Goal: Task Accomplishment & Management: Manage account settings

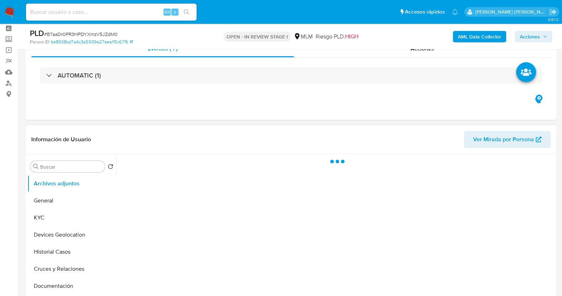
scroll to position [44, 0]
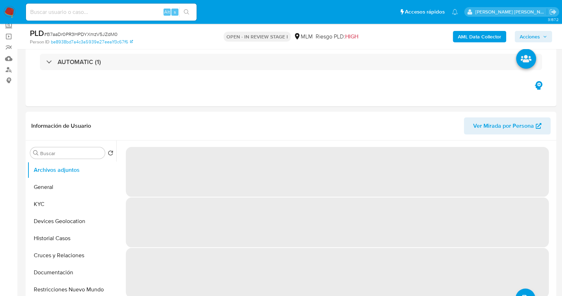
select select "10"
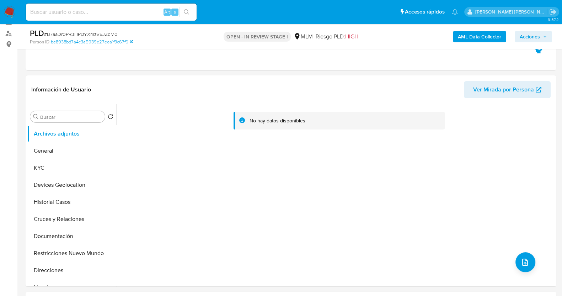
scroll to position [89, 0]
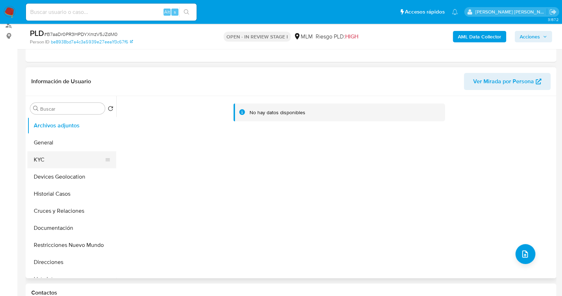
click at [65, 157] on button "KYC" at bounding box center [68, 159] width 83 height 17
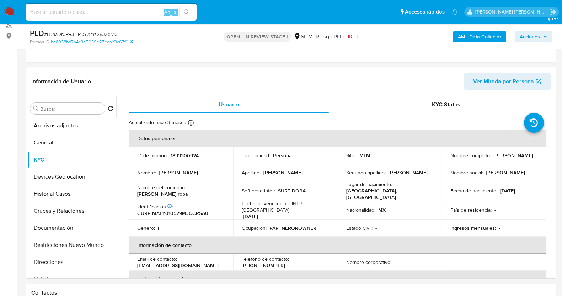
click at [93, 36] on span "# B7aaDr0PR3HPDYXmzV5JZdM0" at bounding box center [81, 34] width 74 height 7
copy span "B7aaDr0PR3HPDYXmzV5JZdM0"
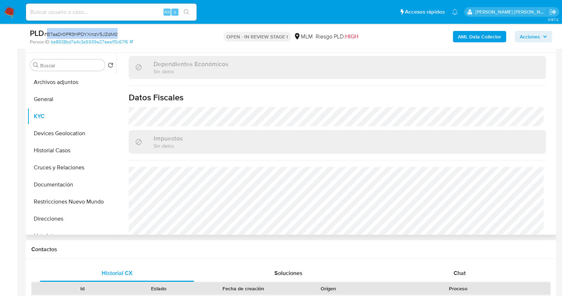
scroll to position [440, 0]
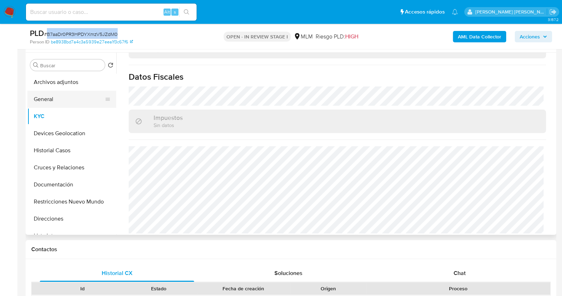
click at [41, 99] on button "General" at bounding box center [68, 99] width 83 height 17
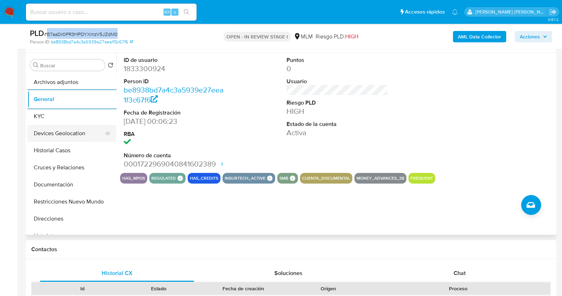
click at [65, 132] on button "Devices Geolocation" at bounding box center [68, 133] width 83 height 17
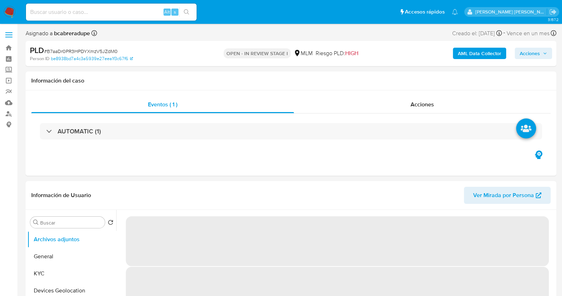
select select "10"
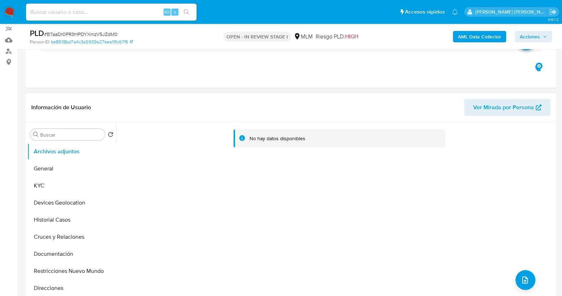
scroll to position [89, 0]
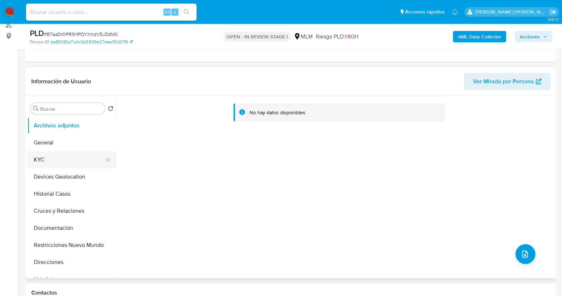
click at [52, 158] on button "KYC" at bounding box center [68, 159] width 83 height 17
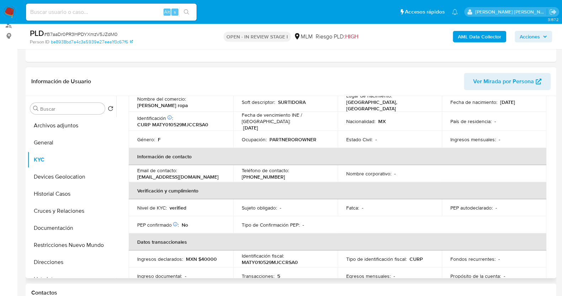
scroll to position [0, 0]
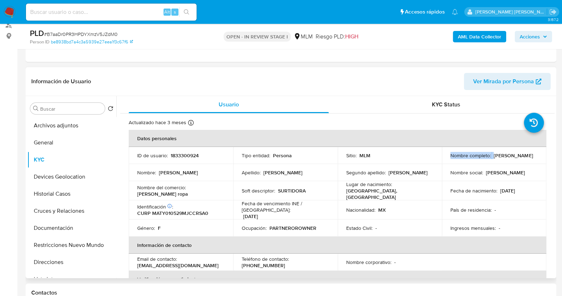
drag, startPoint x: 448, startPoint y: 154, endPoint x: 443, endPoint y: 160, distance: 8.0
click at [503, 157] on div "Nombre completo : Yesenia Maciel Trujillo" at bounding box center [495, 155] width 88 height 6
click at [494, 159] on p "[PERSON_NAME]" at bounding box center [513, 155] width 39 height 6
drag, startPoint x: 449, startPoint y: 159, endPoint x: 502, endPoint y: 160, distance: 53.4
click at [502, 159] on div "Nombre completo : Yesenia Maciel Trujillo" at bounding box center [495, 155] width 88 height 6
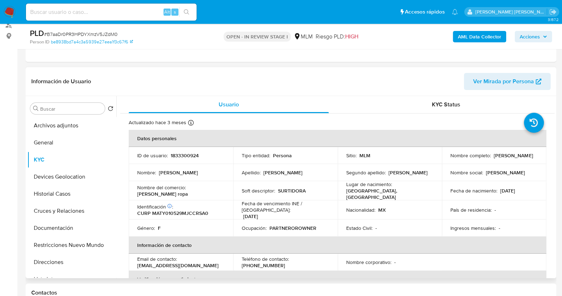
copy p "Yesenia Maciel Trujillo"
drag, startPoint x: 189, startPoint y: 192, endPoint x: 213, endPoint y: 192, distance: 24.6
click at [213, 192] on td "Nombre del comercio : Surtí ropa" at bounding box center [181, 190] width 105 height 19
copy p "[PERSON_NAME] ropa"
click at [64, 229] on button "Documentación" at bounding box center [68, 227] width 83 height 17
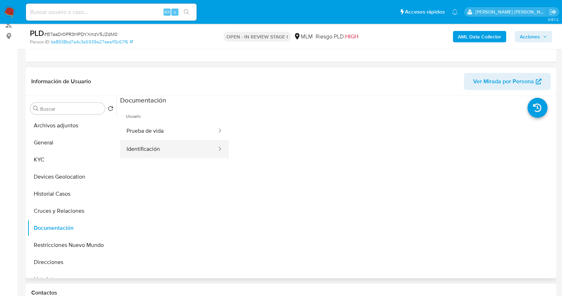
click at [178, 148] on button "Identificación" at bounding box center [168, 149] width 97 height 18
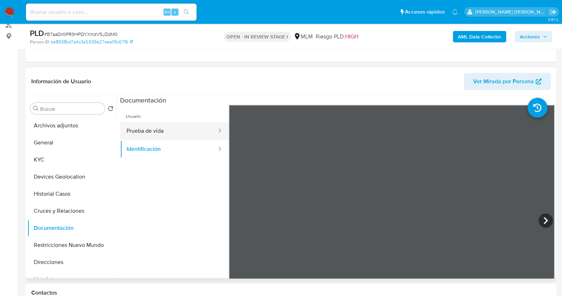
click at [177, 133] on button "Prueba de vida" at bounding box center [168, 131] width 97 height 18
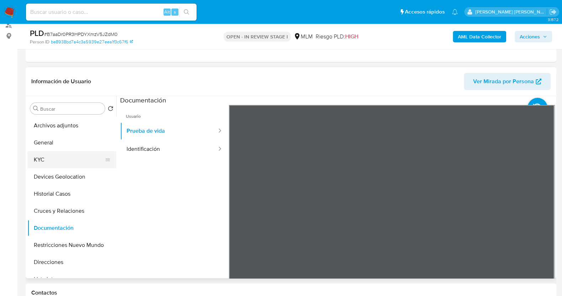
click at [55, 159] on button "KYC" at bounding box center [68, 159] width 83 height 17
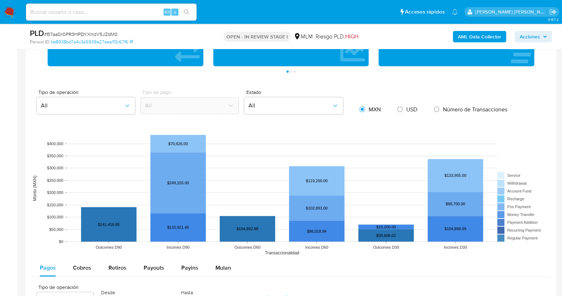
scroll to position [445, 0]
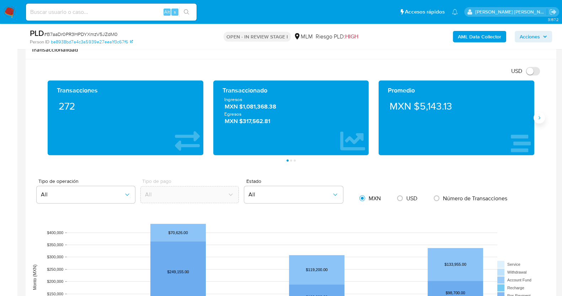
click at [541, 118] on icon "Siguiente" at bounding box center [540, 118] width 6 height 6
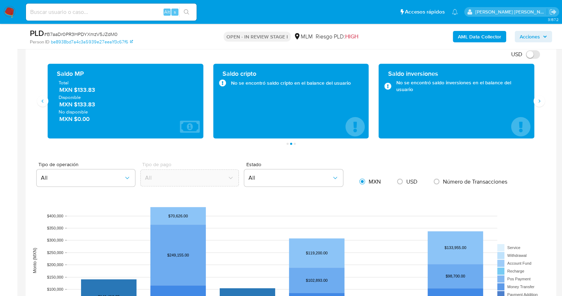
scroll to position [473, 0]
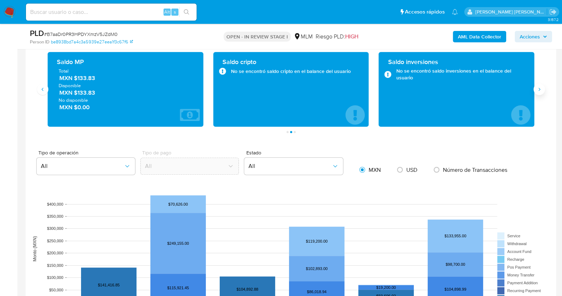
click at [541, 88] on icon "Siguiente" at bounding box center [540, 89] width 6 height 6
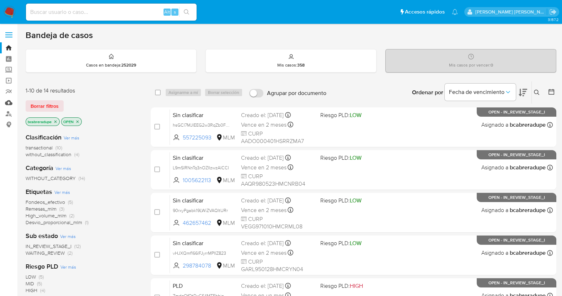
click at [8, 103] on link "Mulan" at bounding box center [42, 102] width 85 height 11
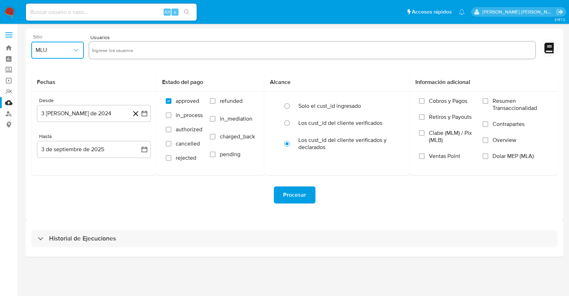
click at [64, 43] on button "MLU" at bounding box center [57, 50] width 53 height 17
click at [46, 154] on span "MLM" at bounding box center [42, 154] width 12 height 7
click at [110, 110] on button "3 de agosto de 2024" at bounding box center [94, 113] width 114 height 17
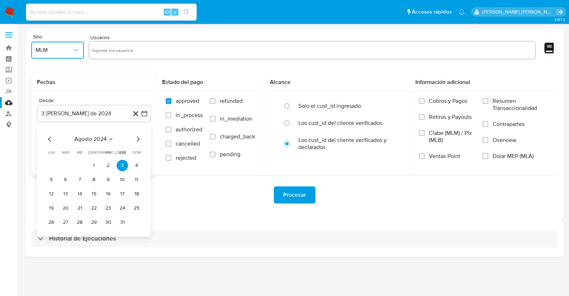
click at [85, 139] on span "agosto 2024" at bounding box center [90, 139] width 32 height 7
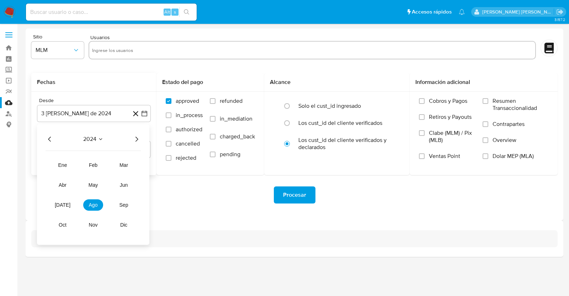
click at [94, 136] on span "2024" at bounding box center [89, 139] width 13 height 7
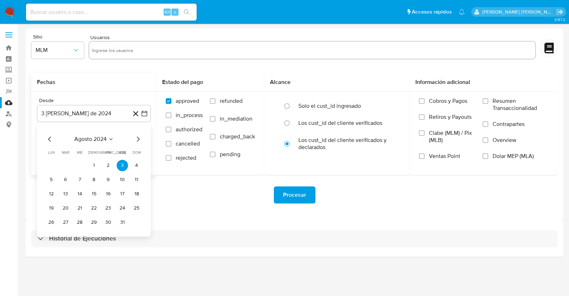
click at [99, 139] on span "agosto 2024" at bounding box center [90, 139] width 32 height 7
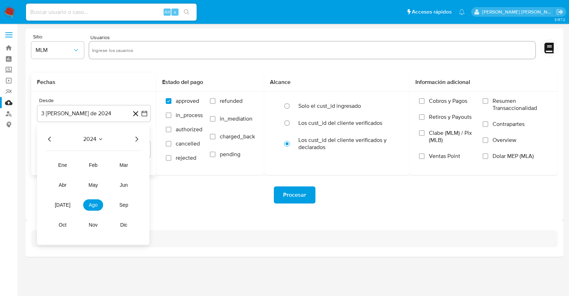
click at [134, 139] on icon "Año siguiente" at bounding box center [136, 139] width 9 height 9
click at [63, 186] on span "abr" at bounding box center [63, 185] width 8 height 6
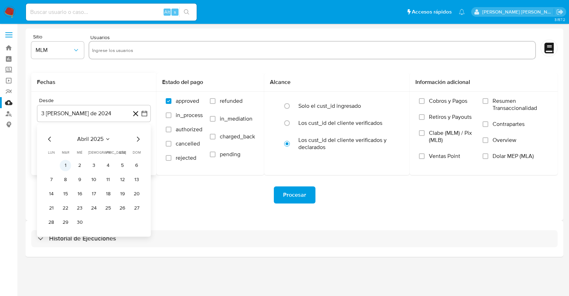
click at [66, 163] on button "1" at bounding box center [65, 165] width 11 height 11
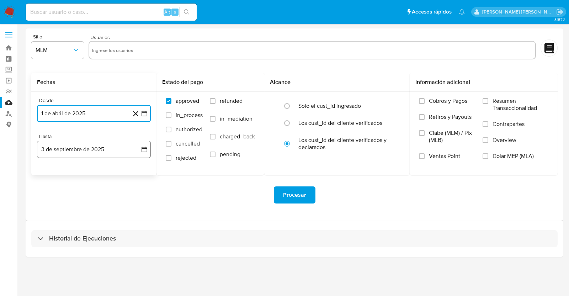
click at [148, 147] on icon "button" at bounding box center [144, 149] width 7 height 7
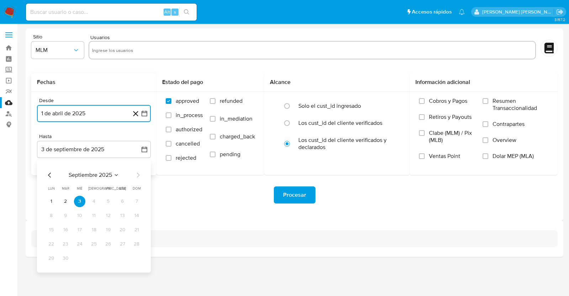
click at [92, 173] on span "septiembre 2025" at bounding box center [90, 174] width 43 height 7
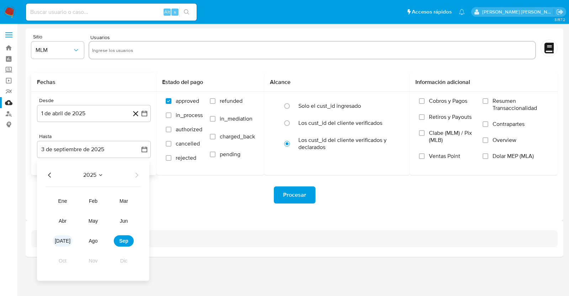
click at [66, 237] on button "jul" at bounding box center [63, 240] width 20 height 11
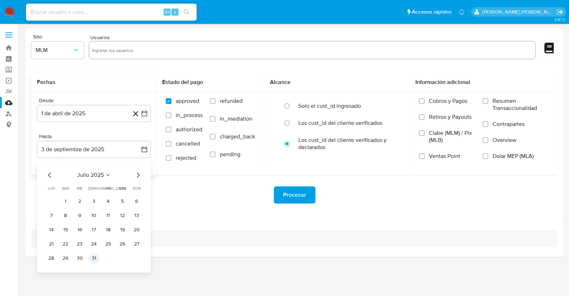
click at [99, 258] on button "31" at bounding box center [93, 258] width 11 height 11
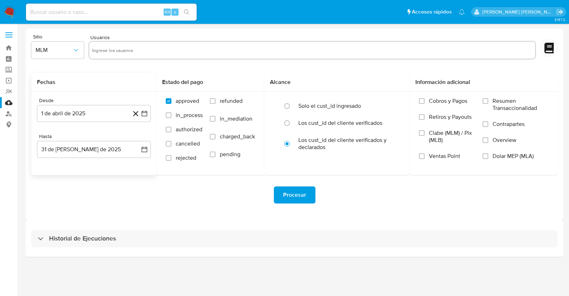
click at [206, 222] on div "Historial de Ejecuciones" at bounding box center [295, 239] width 538 height 36
click at [160, 51] on input "text" at bounding box center [312, 49] width 440 height 11
paste input "293815074"
type input "293815074"
click at [395, 225] on div "Historial de Ejecuciones" at bounding box center [295, 239] width 538 height 36
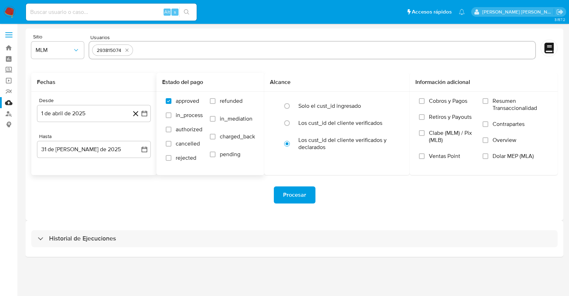
click at [172, 159] on label "rejected" at bounding box center [184, 161] width 37 height 14
click at [171, 159] on input "rejected" at bounding box center [169, 158] width 6 height 6
checkbox input "true"
click at [487, 141] on input "Overview" at bounding box center [486, 140] width 6 height 6
click at [300, 197] on span "Procesar" at bounding box center [294, 195] width 23 height 16
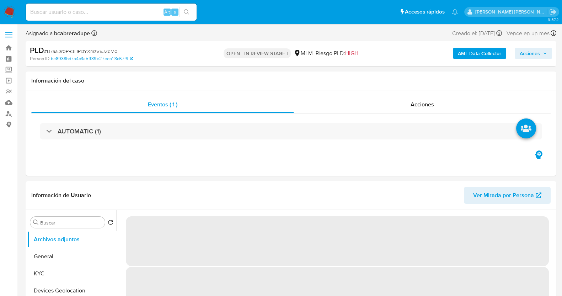
select select "10"
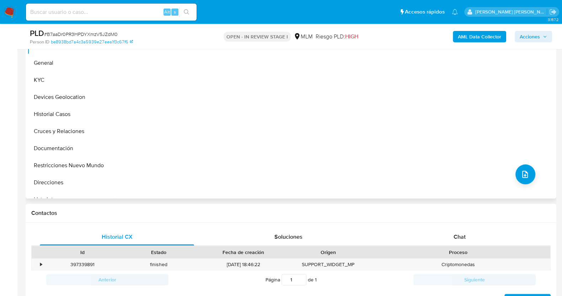
scroll to position [178, 0]
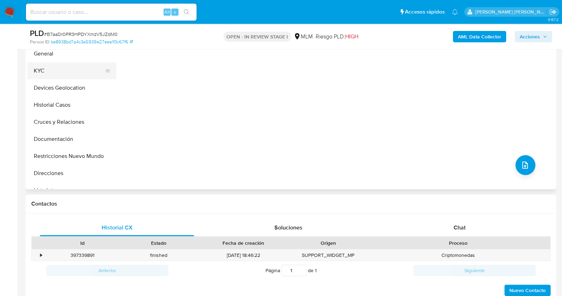
click at [50, 76] on button "KYC" at bounding box center [68, 70] width 83 height 17
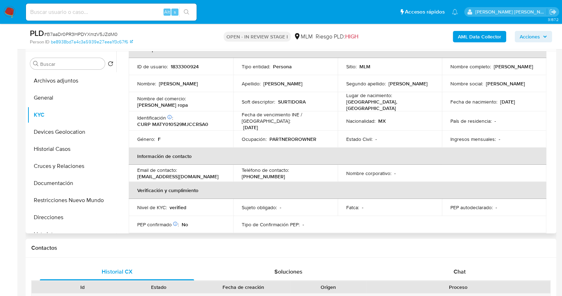
scroll to position [0, 0]
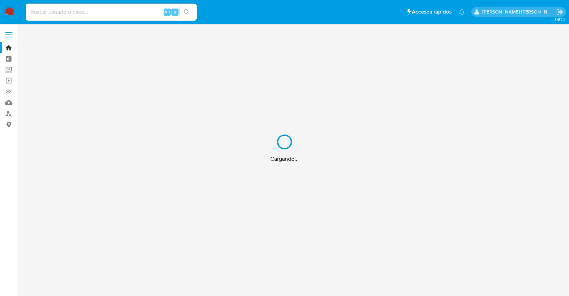
click at [108, 8] on div "Cargando..." at bounding box center [284, 148] width 569 height 296
drag, startPoint x: 109, startPoint y: 10, endPoint x: 114, endPoint y: 11, distance: 4.7
click at [110, 11] on div "Cargando..." at bounding box center [284, 148] width 569 height 296
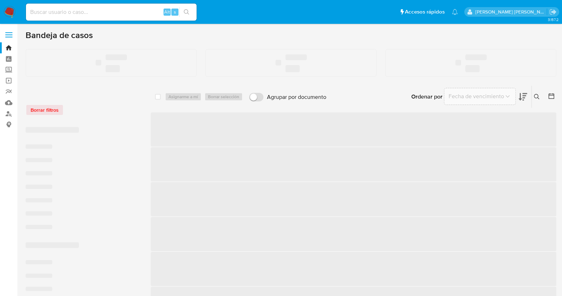
click at [114, 11] on input at bounding box center [111, 11] width 171 height 9
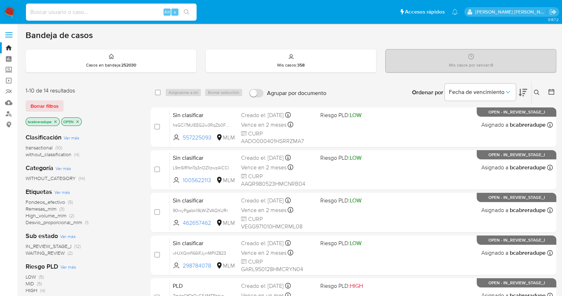
paste input "254419645"
type input "254419645"
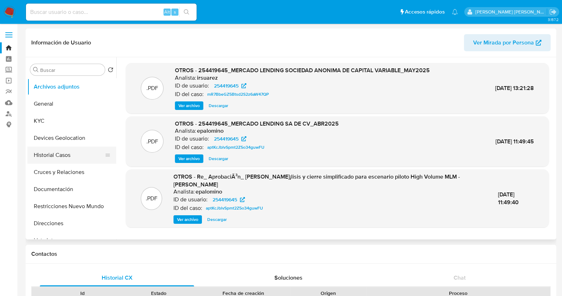
click at [59, 152] on button "Historial Casos" at bounding box center [68, 155] width 83 height 17
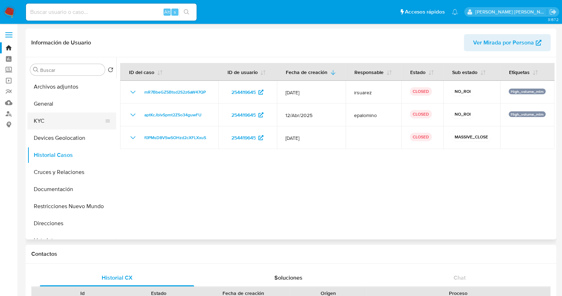
select select "10"
click at [66, 118] on button "KYC" at bounding box center [68, 120] width 83 height 17
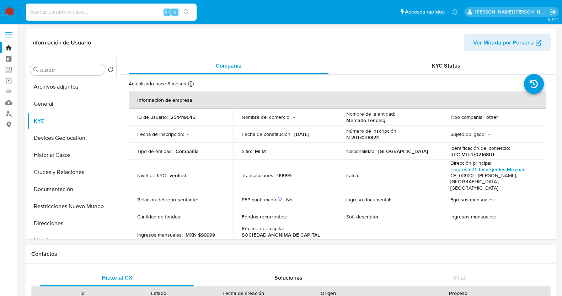
click at [128, 14] on input at bounding box center [111, 11] width 171 height 9
paste input "1555543205"
type input "1555543205"
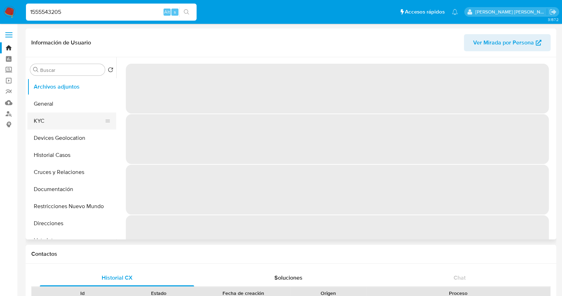
select select "10"
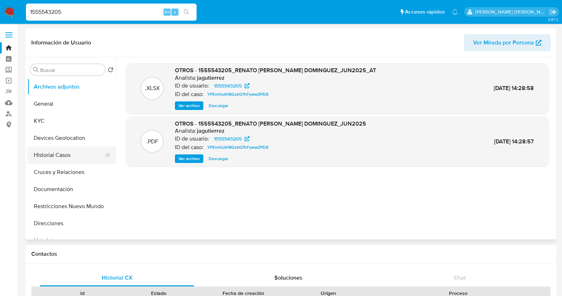
click at [58, 152] on button "Historial Casos" at bounding box center [68, 155] width 83 height 17
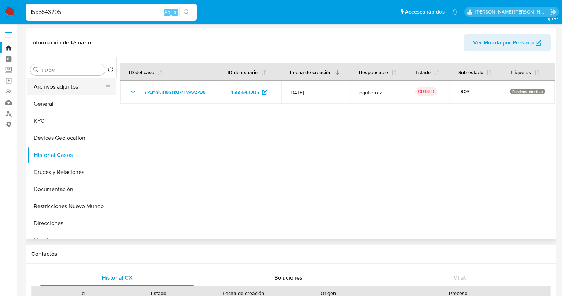
click at [75, 87] on button "Archivos adjuntos" at bounding box center [68, 86] width 83 height 17
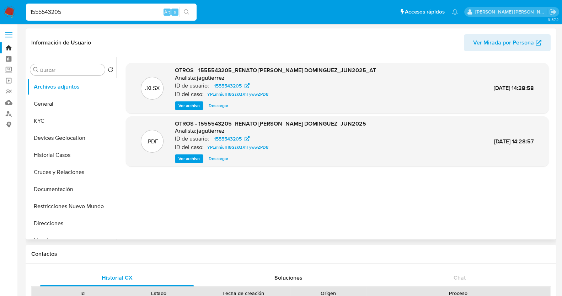
click at [195, 161] on span "Ver archivo" at bounding box center [189, 158] width 21 height 7
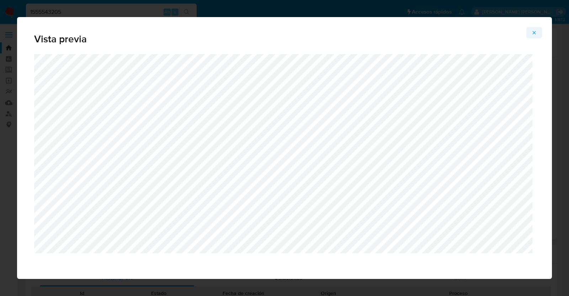
click at [538, 29] on button "Attachment preview" at bounding box center [535, 32] width 16 height 11
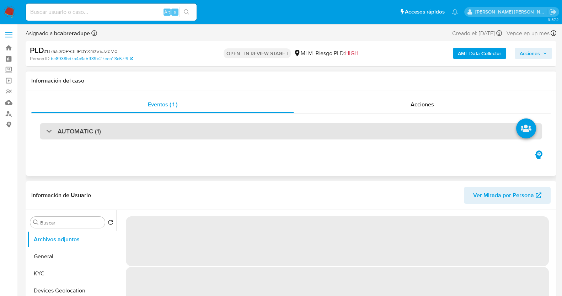
select select "10"
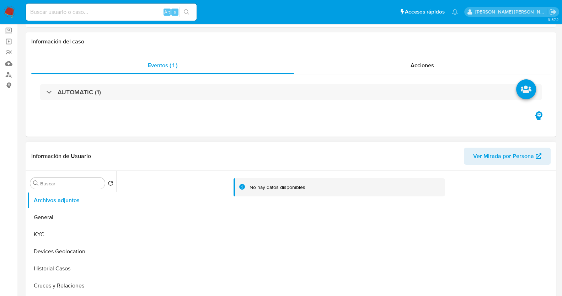
scroll to position [89, 0]
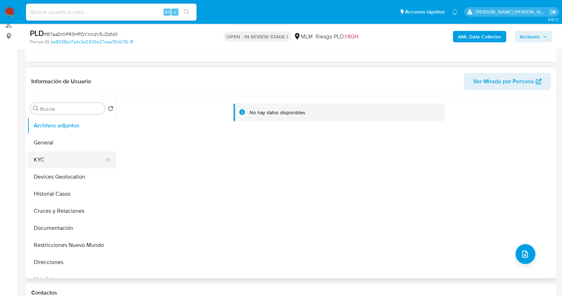
click at [55, 163] on button "KYC" at bounding box center [68, 159] width 83 height 17
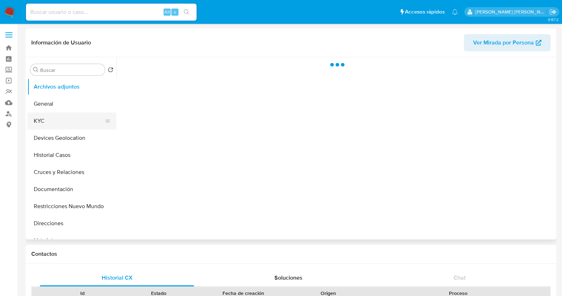
click at [42, 123] on button "KYC" at bounding box center [68, 120] width 83 height 17
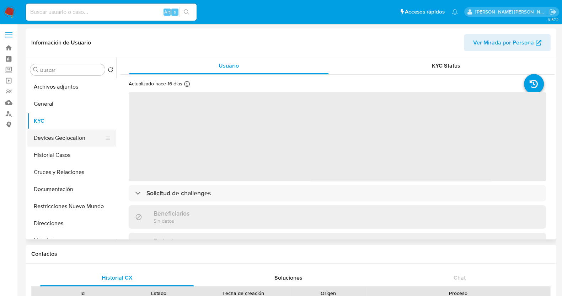
select select "10"
click at [65, 149] on button "Historial Casos" at bounding box center [68, 155] width 83 height 17
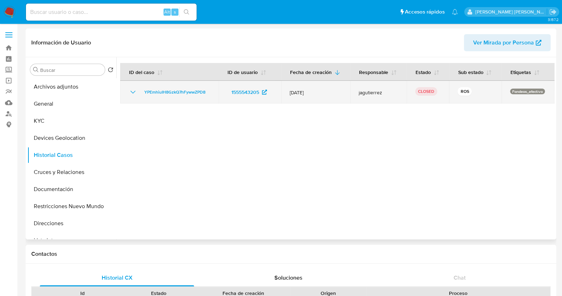
click at [131, 91] on icon "Mostrar/Ocultar" at bounding box center [133, 92] width 5 height 3
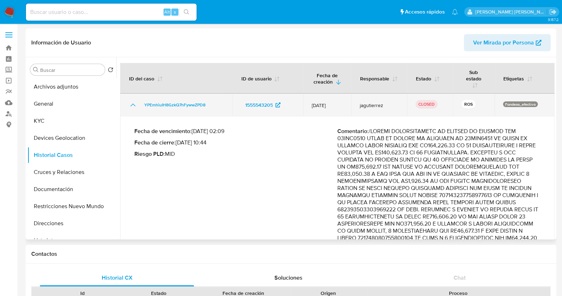
click at [132, 106] on icon "Mostrar/Ocultar" at bounding box center [133, 105] width 9 height 9
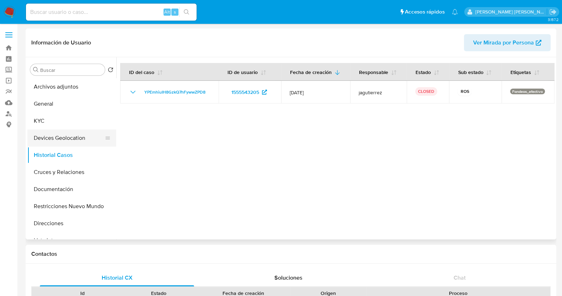
drag, startPoint x: 51, startPoint y: 125, endPoint x: 99, endPoint y: 132, distance: 48.5
click at [52, 125] on button "KYC" at bounding box center [71, 120] width 89 height 17
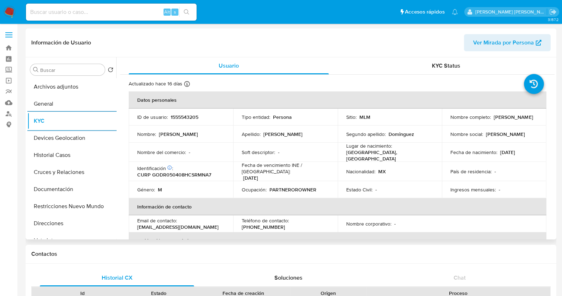
click at [386, 193] on td "Estado Civil : -" at bounding box center [390, 189] width 105 height 17
click at [68, 158] on button "Historial Casos" at bounding box center [68, 155] width 83 height 17
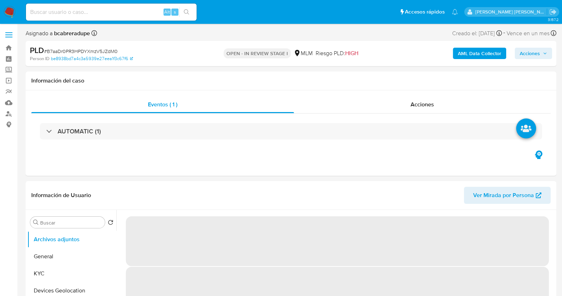
select select "10"
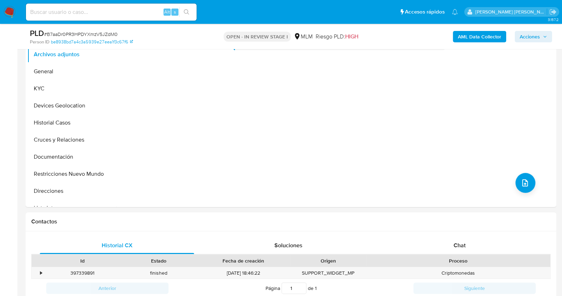
scroll to position [222, 0]
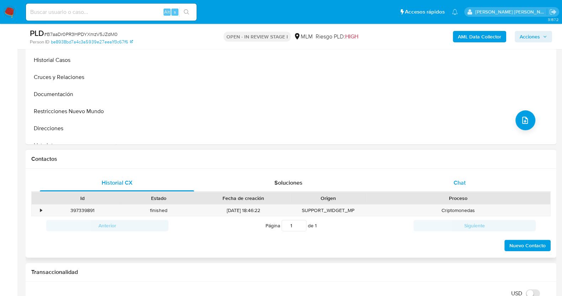
click at [477, 182] on div "Chat" at bounding box center [460, 182] width 154 height 17
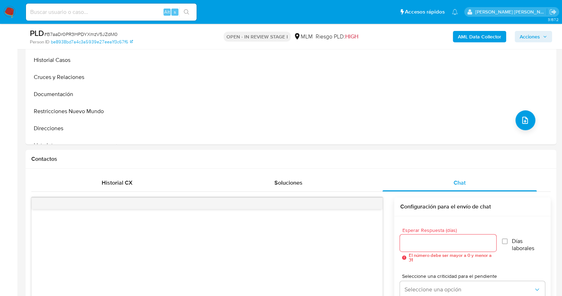
scroll to position [311, 0]
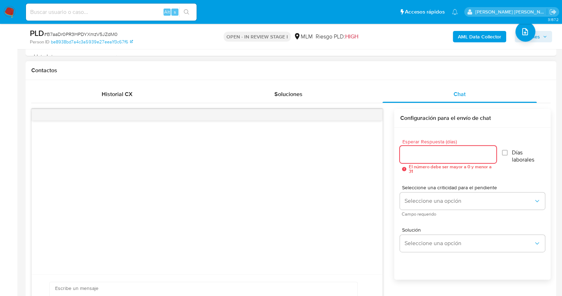
click at [456, 158] on input "Esperar Respuesta (días)" at bounding box center [448, 154] width 96 height 9
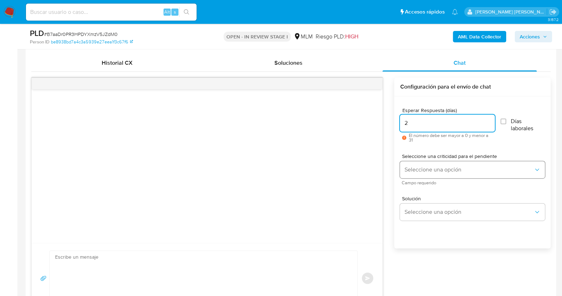
scroll to position [355, 0]
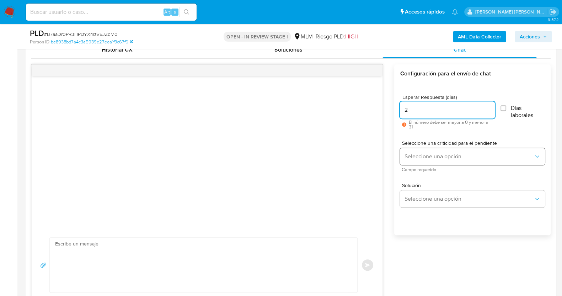
type input "2"
click at [459, 153] on span "Seleccione una opción" at bounding box center [468, 156] width 129 height 7
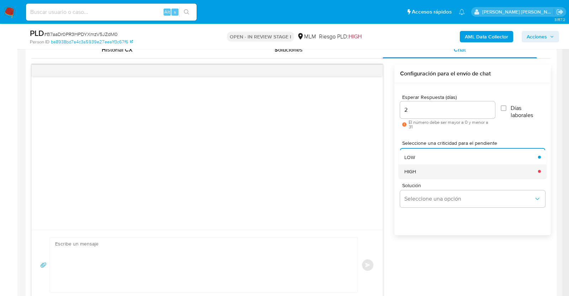
click at [421, 173] on div "HIGH" at bounding box center [468, 171] width 129 height 14
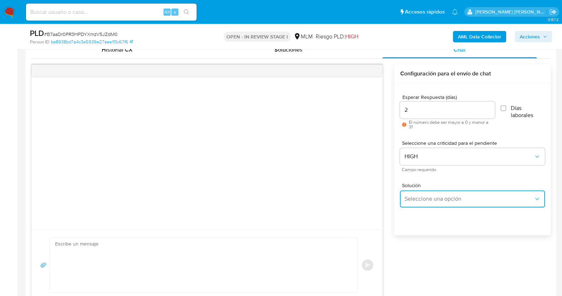
click at [442, 190] on button "Seleccione una opción" at bounding box center [472, 198] width 145 height 17
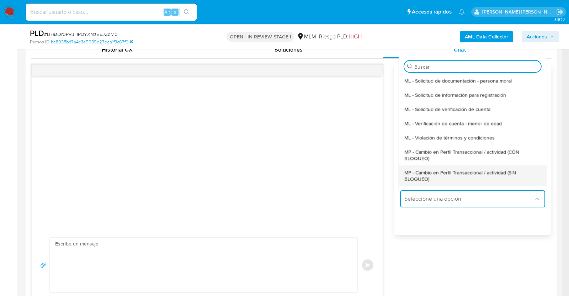
click at [440, 178] on span "MP - Cambio en Perfil Transaccional / actividad (SIN BLOQUEO)" at bounding box center [470, 175] width 132 height 13
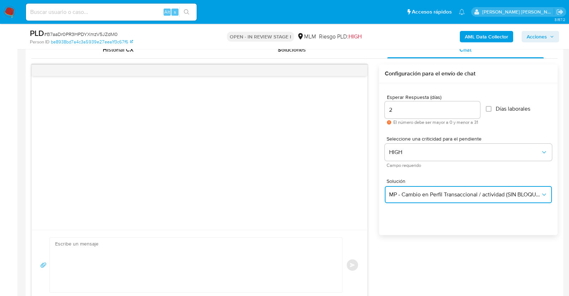
type textarea "Estimado ,Te comunicamos que se ha identificado un cambio en el uso habitual de…"
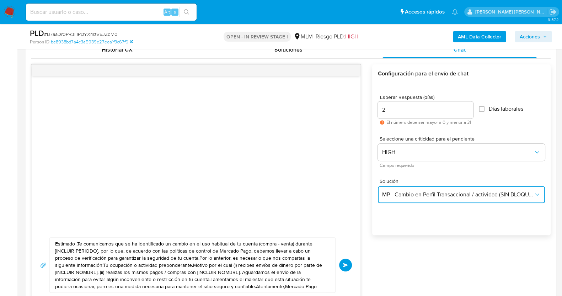
scroll to position [445, 0]
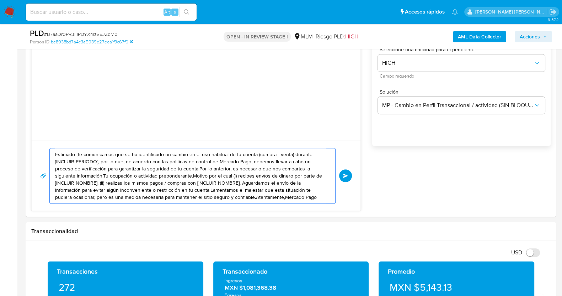
drag, startPoint x: 281, startPoint y: 195, endPoint x: 21, endPoint y: 151, distance: 263.6
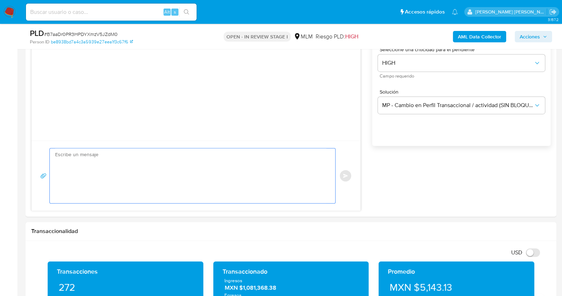
paste textarea "Estimada, Te comunicamos que se ha identificado un cambio en el uso habitual de…"
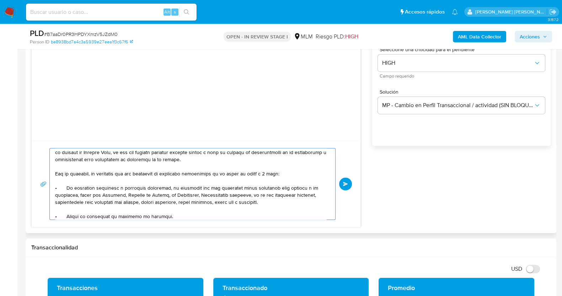
scroll to position [0, 0]
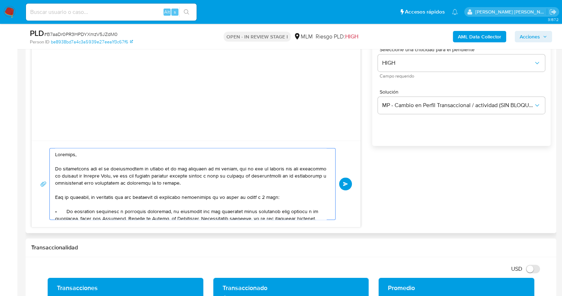
click at [74, 154] on textarea at bounding box center [190, 183] width 271 height 71
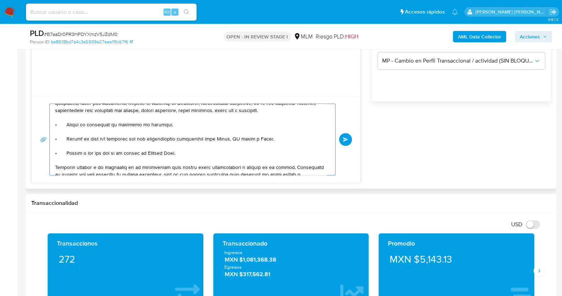
scroll to position [89, 0]
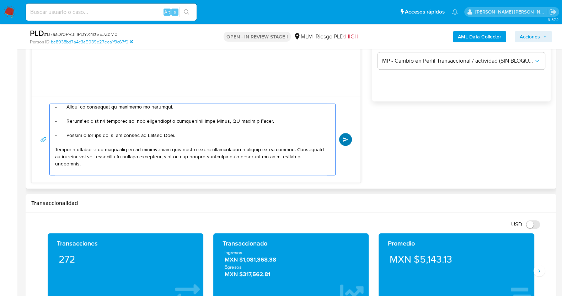
type textarea "Estimada Yesenia, Te comunicamos que se ha identificado un cambio en el uso hab…"
click at [349, 136] on button "Enviar" at bounding box center [345, 139] width 13 height 13
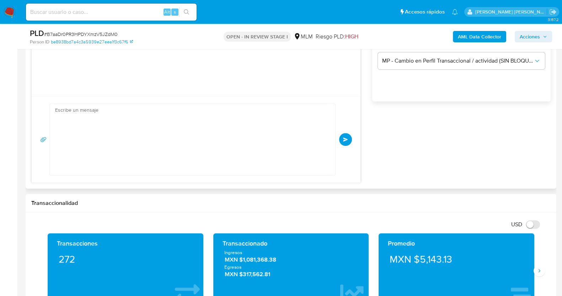
scroll to position [0, 0]
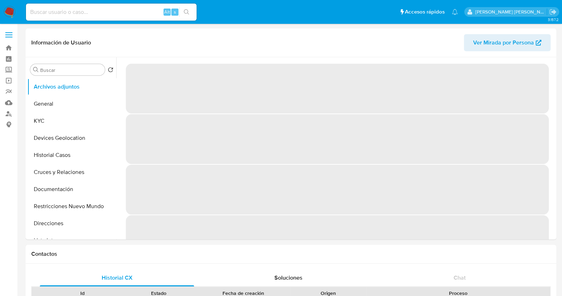
select select "10"
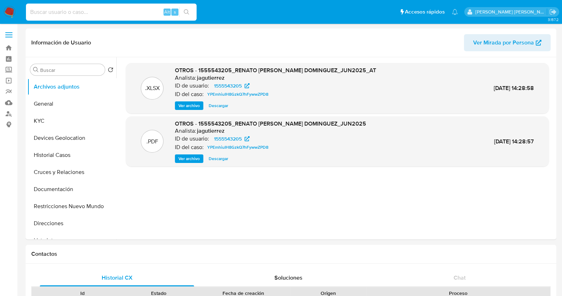
click at [84, 13] on input at bounding box center [111, 11] width 171 height 9
paste input "157688244"
type input "157688244"
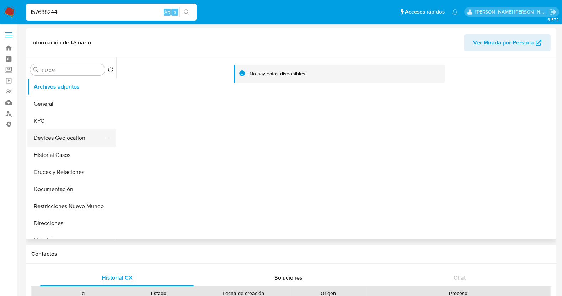
select select "10"
drag, startPoint x: 84, startPoint y: 206, endPoint x: 83, endPoint y: 198, distance: 8.4
click at [84, 206] on button "Restricciones Nuevo Mundo" at bounding box center [68, 206] width 83 height 17
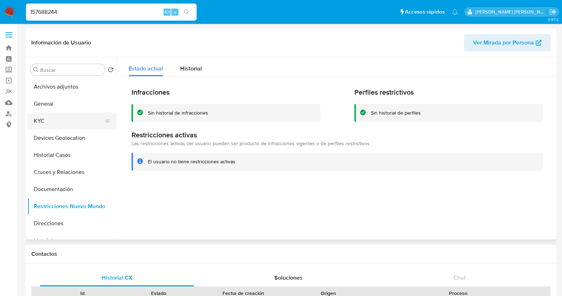
click at [57, 124] on button "KYC" at bounding box center [68, 120] width 83 height 17
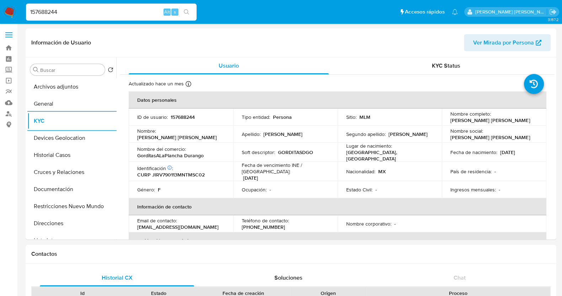
click at [109, 12] on input "157688244" at bounding box center [111, 11] width 171 height 9
paste input "83330092"
type input "1833300924"
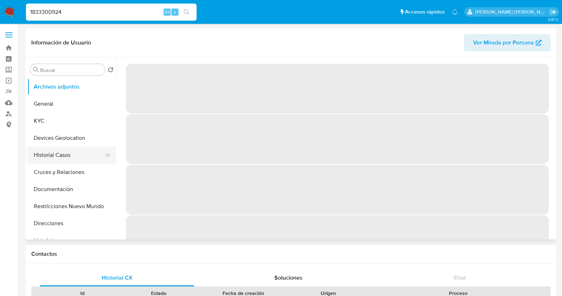
select select "10"
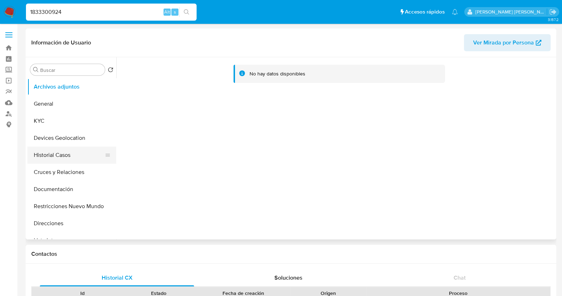
click at [70, 153] on button "Historial Casos" at bounding box center [68, 155] width 83 height 17
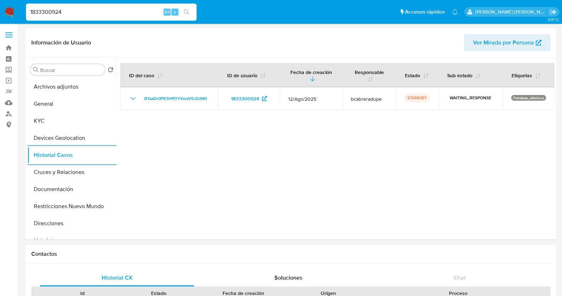
click at [53, 12] on input "1833300924" at bounding box center [111, 11] width 171 height 9
paste input "318542509"
type input "1318542509"
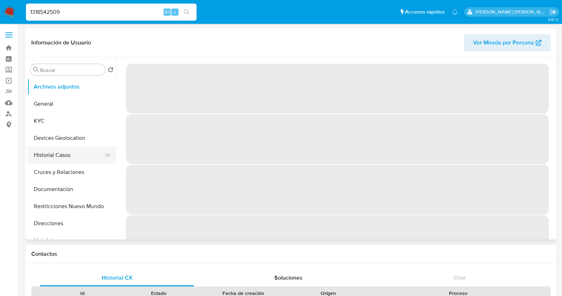
click at [65, 154] on button "Historial Casos" at bounding box center [68, 155] width 83 height 17
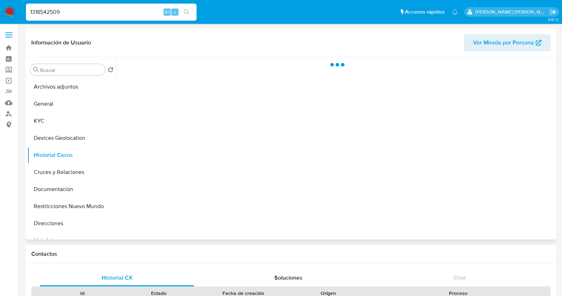
select select "10"
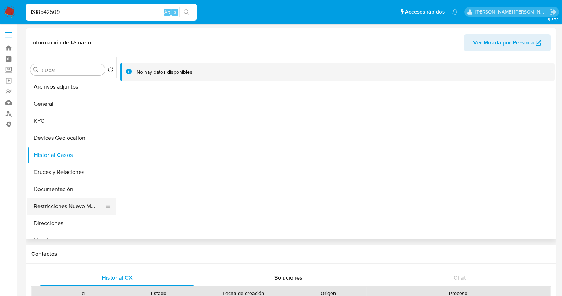
click at [75, 207] on button "Restricciones Nuevo Mundo" at bounding box center [68, 206] width 83 height 17
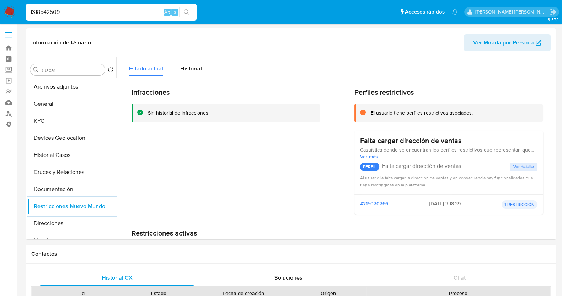
click at [46, 15] on input "1318542509" at bounding box center [111, 11] width 171 height 9
click at [45, 15] on input "1318542509" at bounding box center [111, 11] width 171 height 9
paste input "64474766"
type input "64474766"
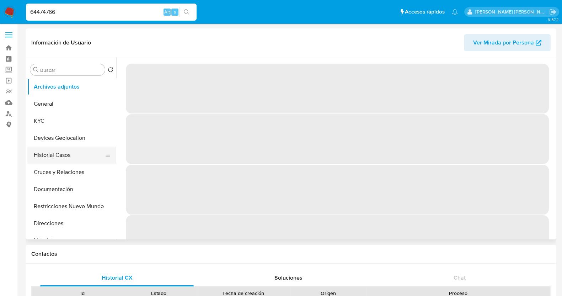
select select "10"
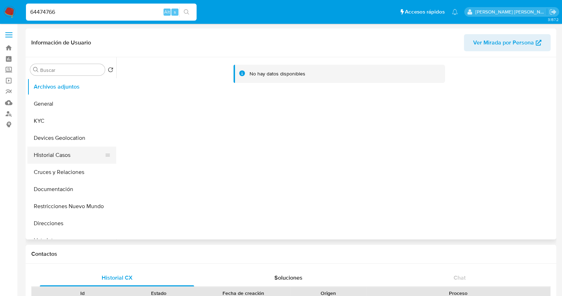
click at [69, 153] on button "Historial Casos" at bounding box center [68, 155] width 83 height 17
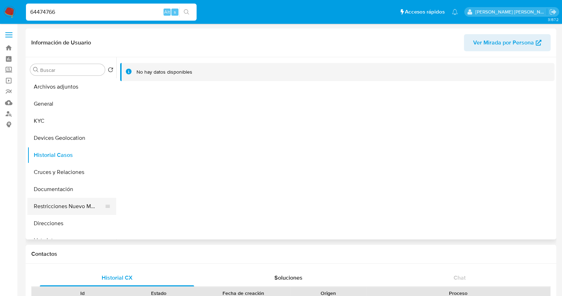
click at [79, 207] on button "Restricciones Nuevo Mundo" at bounding box center [68, 206] width 83 height 17
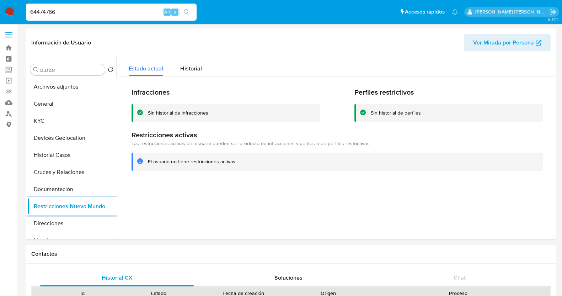
click at [43, 10] on input "64474766" at bounding box center [111, 11] width 171 height 9
paste input "161898164"
type input "161898164"
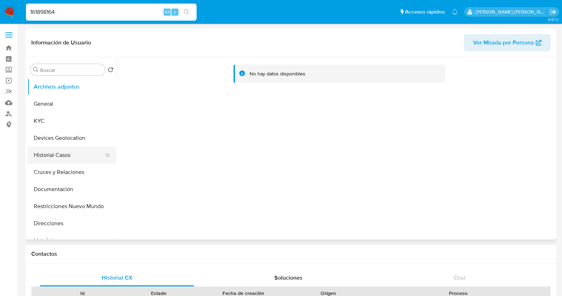
select select "10"
click at [67, 154] on button "Historial Casos" at bounding box center [68, 155] width 83 height 17
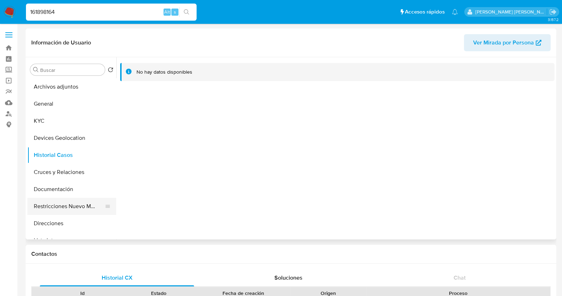
click at [77, 207] on button "Restricciones Nuevo Mundo" at bounding box center [68, 206] width 83 height 17
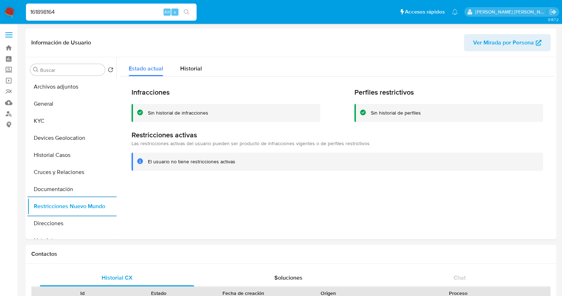
click at [67, 5] on div "161898164 Alt s" at bounding box center [111, 12] width 171 height 17
click at [51, 12] on input "161898164" at bounding box center [111, 11] width 171 height 9
paste input "026608760"
type input "1026608760"
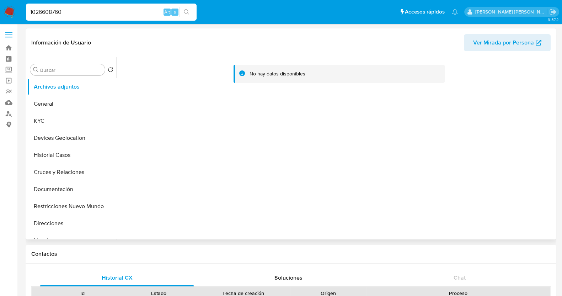
select select "10"
click at [76, 205] on button "Restricciones Nuevo Mundo" at bounding box center [68, 206] width 83 height 17
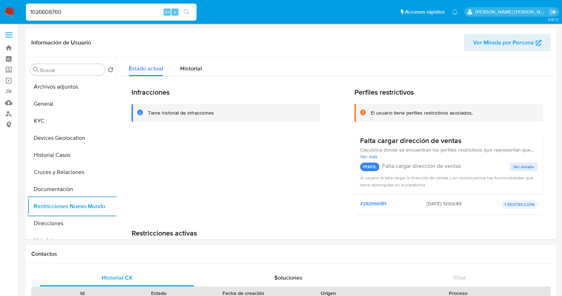
click at [52, 7] on input "1026608760" at bounding box center [111, 11] width 171 height 9
click at [53, 10] on input "1026608760" at bounding box center [111, 11] width 171 height 9
paste input "475402485"
type input "475402485"
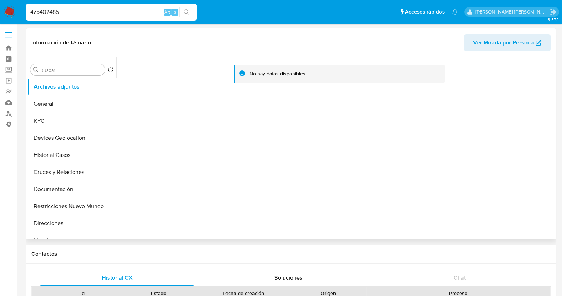
select select "10"
click at [82, 205] on button "Restricciones Nuevo Mundo" at bounding box center [68, 206] width 83 height 17
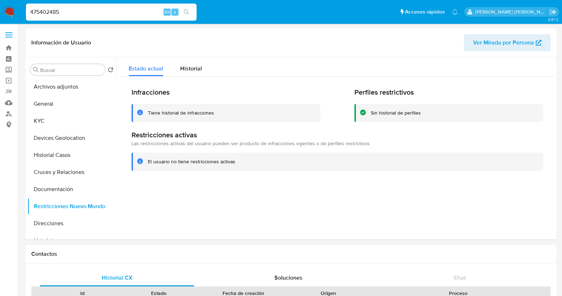
click at [53, 7] on div "475402485 Alt s" at bounding box center [111, 12] width 171 height 17
click at [50, 10] on input "475402485" at bounding box center [111, 11] width 171 height 9
paste input "9807177"
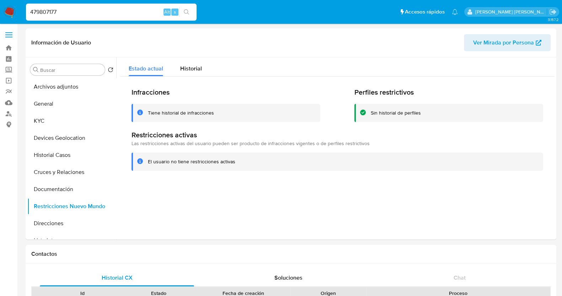
type input "479807177"
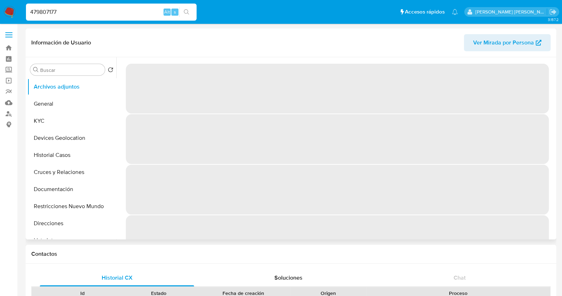
select select "10"
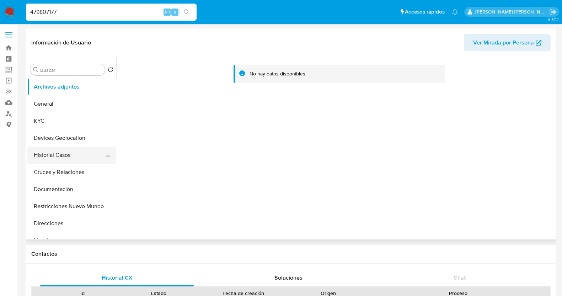
click at [63, 157] on button "Historial Casos" at bounding box center [68, 155] width 83 height 17
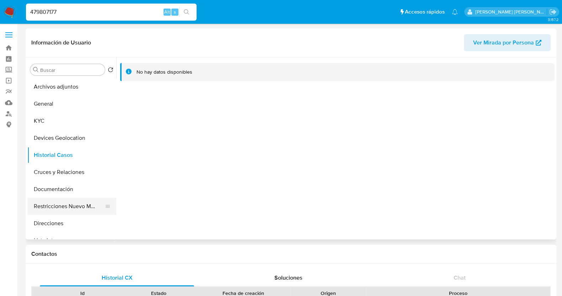
click at [75, 207] on button "Restricciones Nuevo Mundo" at bounding box center [68, 206] width 83 height 17
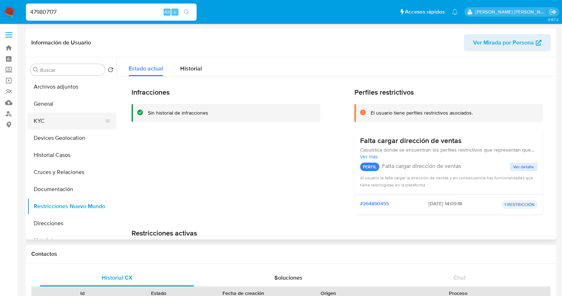
click at [53, 121] on button "KYC" at bounding box center [68, 120] width 83 height 17
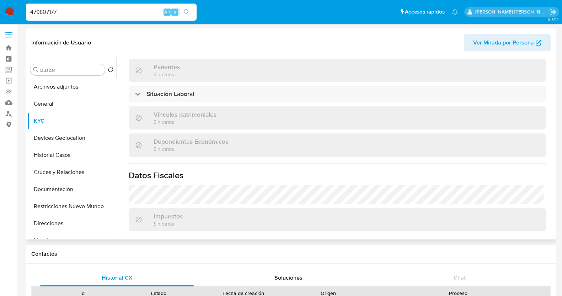
scroll to position [440, 0]
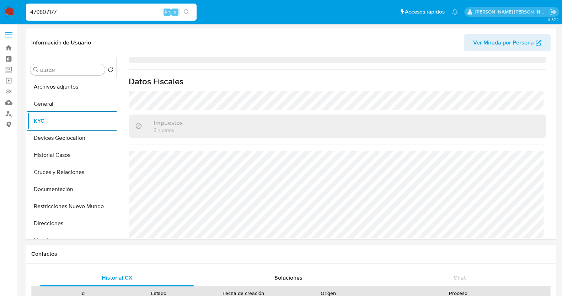
click at [88, 15] on input "479807177" at bounding box center [111, 11] width 171 height 9
paste input "1379061101"
type input "1379061101"
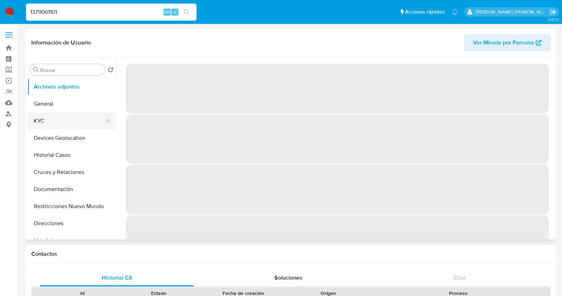
select select "10"
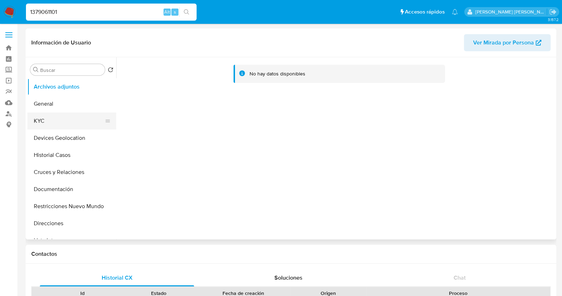
click at [47, 115] on button "KYC" at bounding box center [68, 120] width 83 height 17
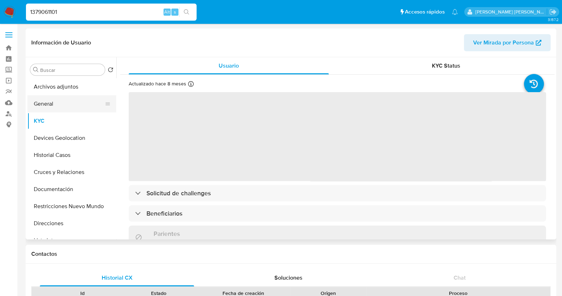
click at [53, 105] on button "General" at bounding box center [68, 103] width 83 height 17
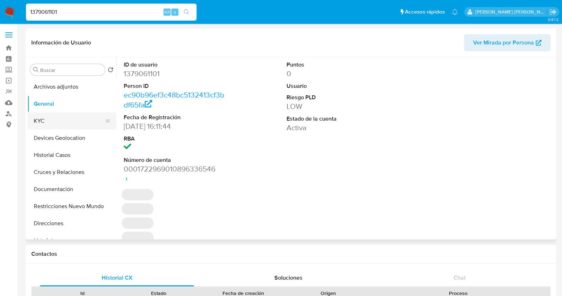
click at [74, 117] on button "KYC" at bounding box center [68, 120] width 83 height 17
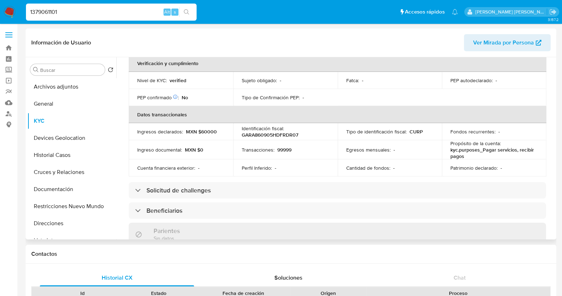
scroll to position [400, 0]
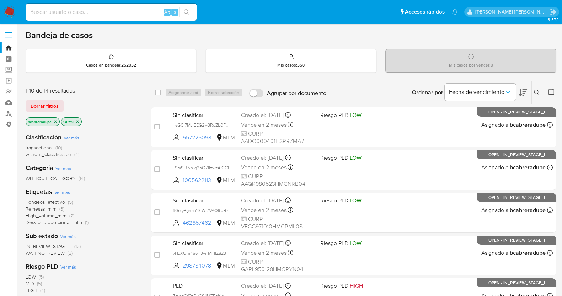
click at [108, 18] on div "Alt s" at bounding box center [111, 12] width 171 height 17
drag, startPoint x: 11, startPoint y: 70, endPoint x: 12, endPoint y: 79, distance: 9.4
click at [11, 70] on label "Screening" at bounding box center [42, 69] width 85 height 11
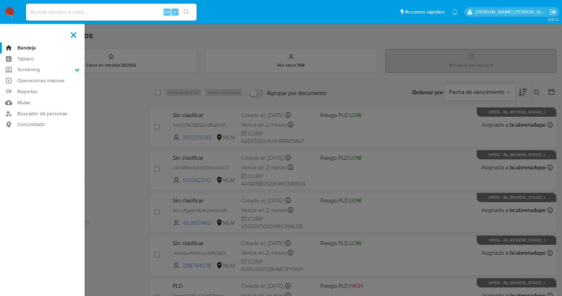
click at [0, 0] on input "Screening" at bounding box center [0, 0] width 0 height 0
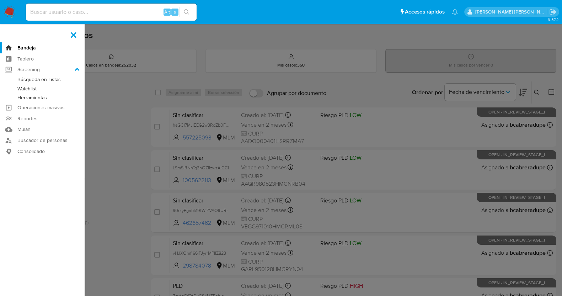
click at [40, 97] on link "Herramientas" at bounding box center [42, 97] width 85 height 9
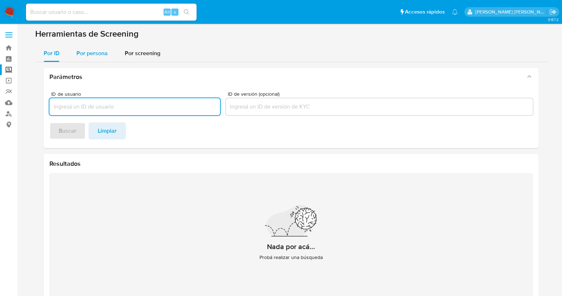
click at [94, 52] on span "Por persona" at bounding box center [91, 53] width 31 height 8
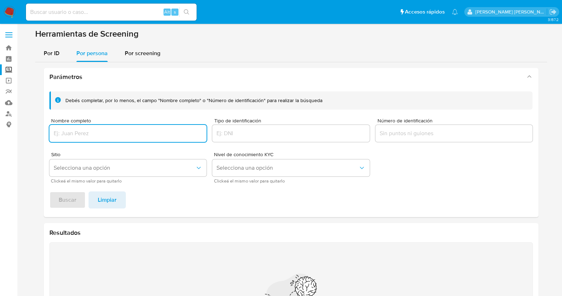
click at [112, 134] on input "Nombre completo" at bounding box center [128, 133] width 158 height 9
type input "[PERSON_NAME]"
click at [69, 206] on span "Buscar" at bounding box center [68, 200] width 18 height 16
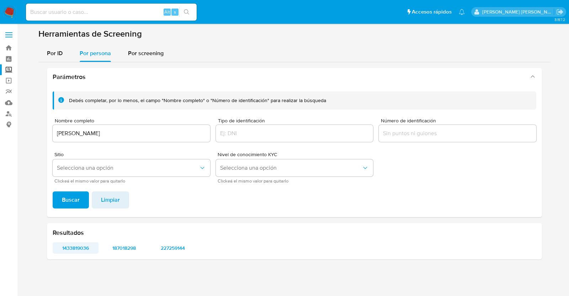
click at [82, 248] on span "1433819036" at bounding box center [76, 248] width 36 height 10
click at [126, 248] on span "187018298" at bounding box center [124, 248] width 36 height 10
click at [179, 243] on span "227259144" at bounding box center [173, 248] width 36 height 10
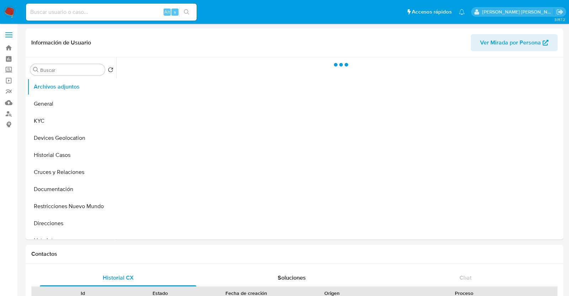
select select "10"
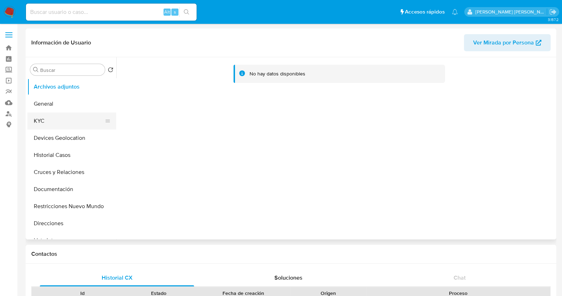
click at [57, 116] on button "KYC" at bounding box center [68, 120] width 83 height 17
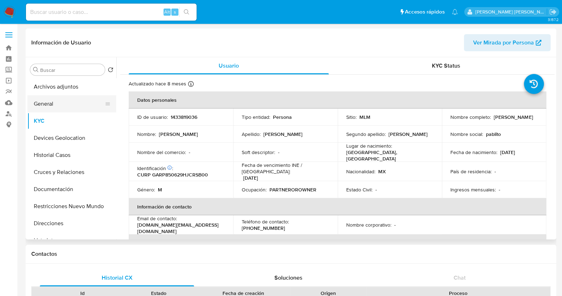
click at [85, 104] on button "General" at bounding box center [68, 103] width 83 height 17
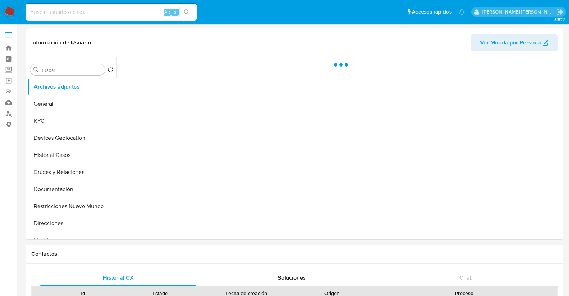
select select "10"
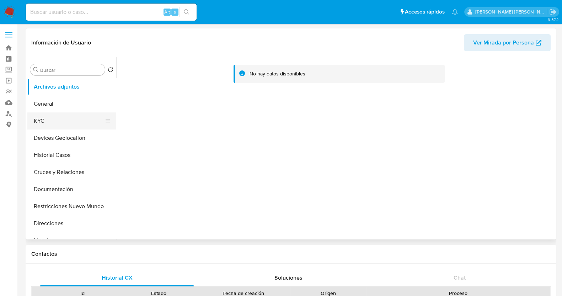
click at [64, 122] on button "KYC" at bounding box center [68, 120] width 83 height 17
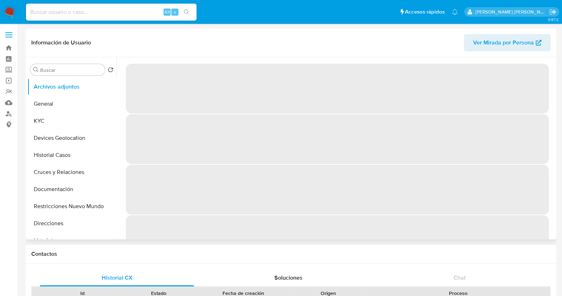
select select "10"
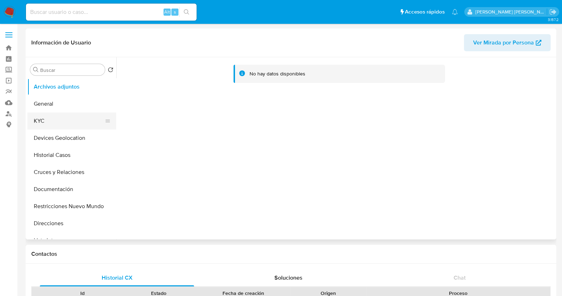
drag, startPoint x: 32, startPoint y: 115, endPoint x: 35, endPoint y: 118, distance: 4.8
click at [32, 115] on button "KYC" at bounding box center [68, 120] width 83 height 17
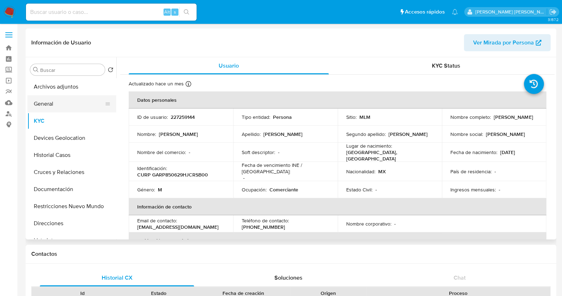
click at [59, 99] on button "General" at bounding box center [68, 103] width 83 height 17
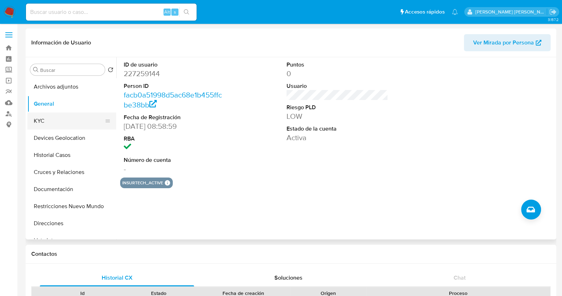
click at [61, 123] on button "KYC" at bounding box center [68, 120] width 83 height 17
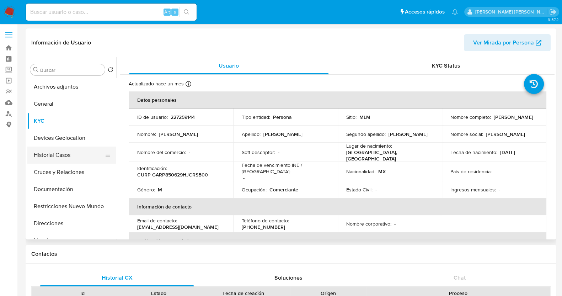
click at [68, 157] on button "Historial Casos" at bounding box center [68, 155] width 83 height 17
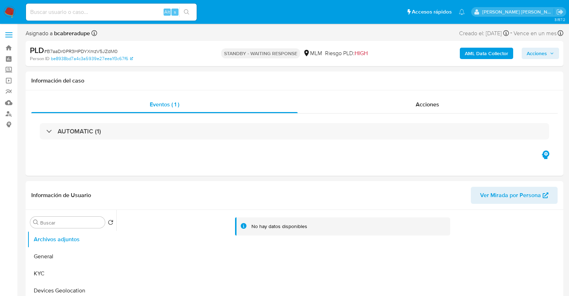
select select "10"
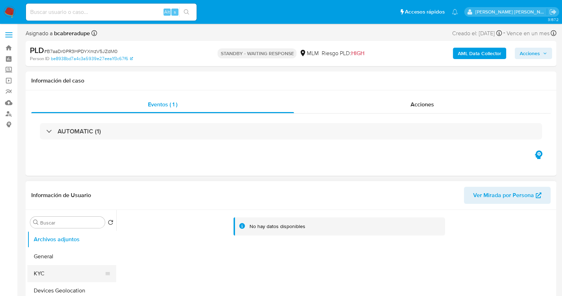
click at [50, 274] on button "KYC" at bounding box center [68, 273] width 83 height 17
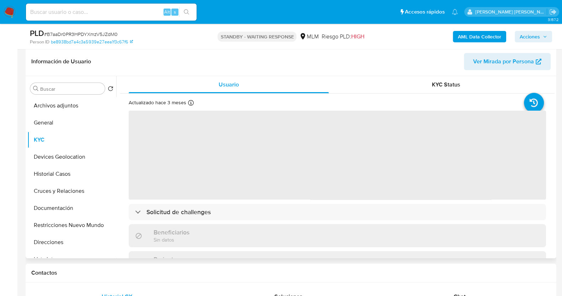
scroll to position [89, 0]
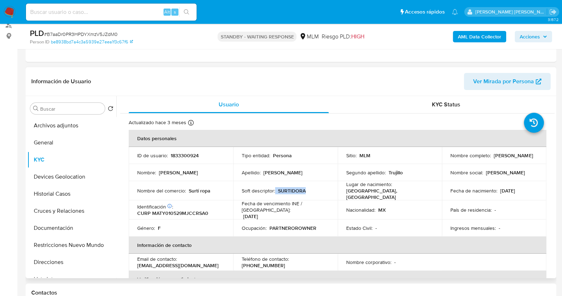
drag, startPoint x: 275, startPoint y: 189, endPoint x: 304, endPoint y: 190, distance: 29.2
click at [304, 190] on div "Soft descriptor : SURTIDORA" at bounding box center [286, 190] width 88 height 6
drag, startPoint x: 189, startPoint y: 189, endPoint x: 232, endPoint y: 190, distance: 42.7
click at [232, 190] on td "Nombre del comercio : Surtí ropa" at bounding box center [181, 190] width 105 height 19
copy p "Surtí ropa"
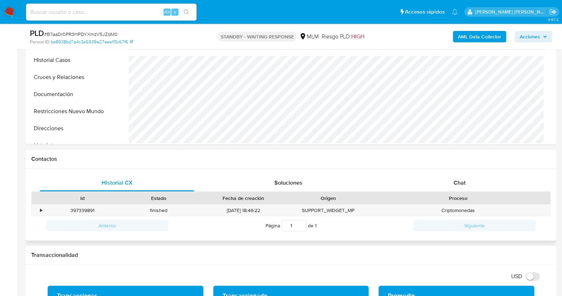
scroll to position [133, 0]
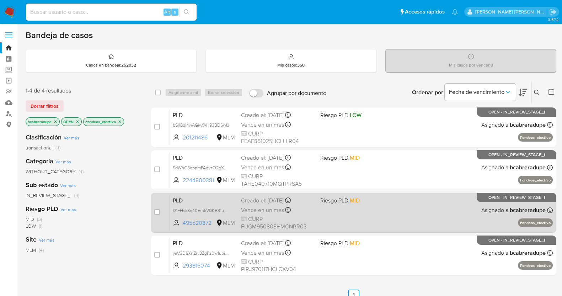
click at [268, 209] on span "Vence en un mes" at bounding box center [262, 210] width 43 height 8
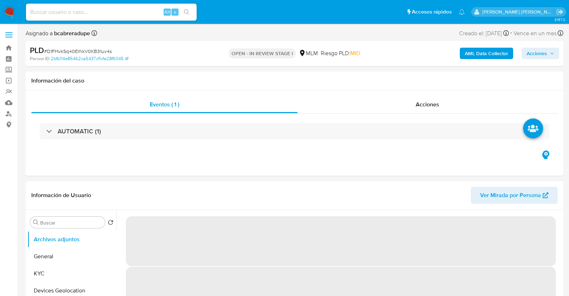
select select "10"
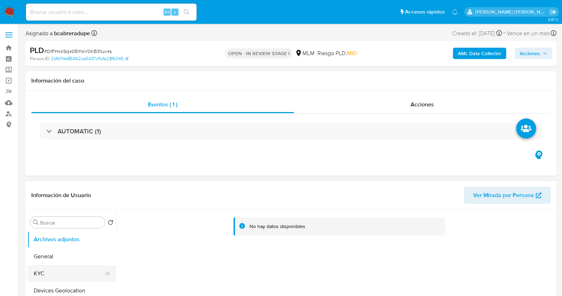
click at [66, 275] on button "KYC" at bounding box center [68, 273] width 83 height 17
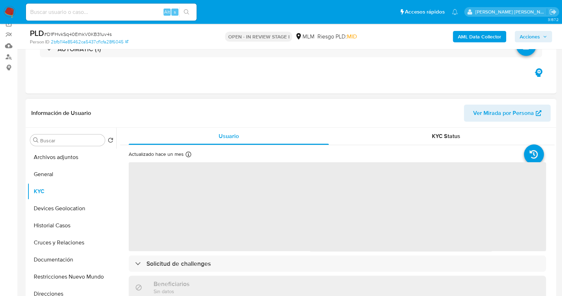
scroll to position [89, 0]
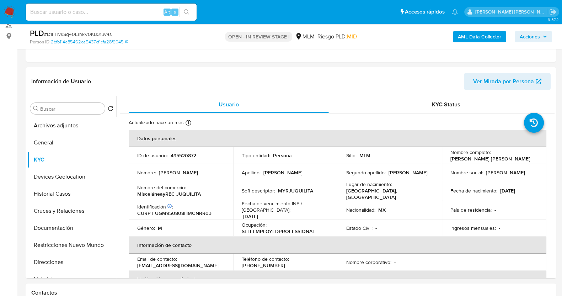
click at [106, 33] on span "# D1FHvkSq40ErhkV0KB31uv4s" at bounding box center [78, 34] width 68 height 7
copy span "D1FHvkSq40ErhkV0KB31uv4s"
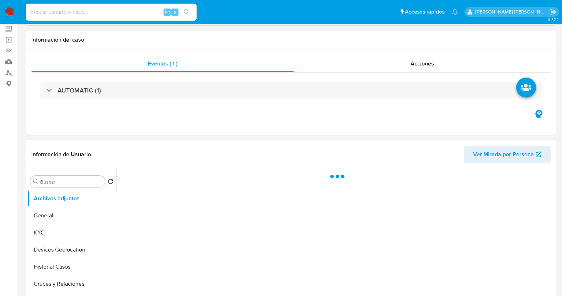
scroll to position [89, 0]
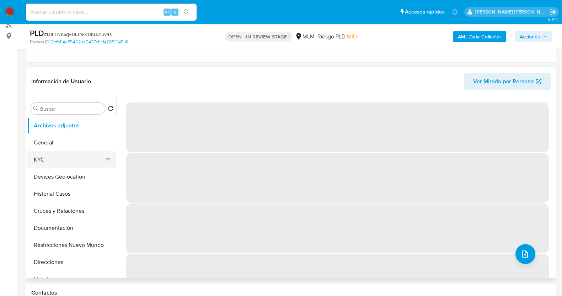
click at [57, 157] on button "KYC" at bounding box center [68, 159] width 83 height 17
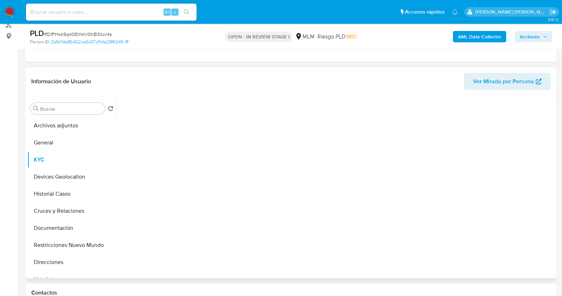
select select "10"
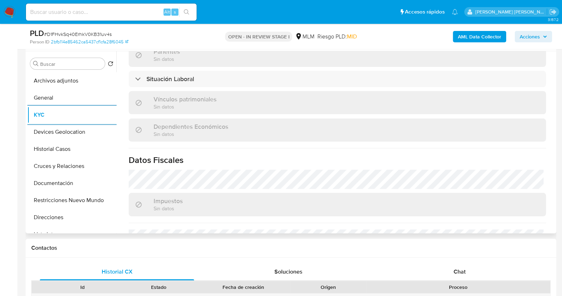
scroll to position [440, 0]
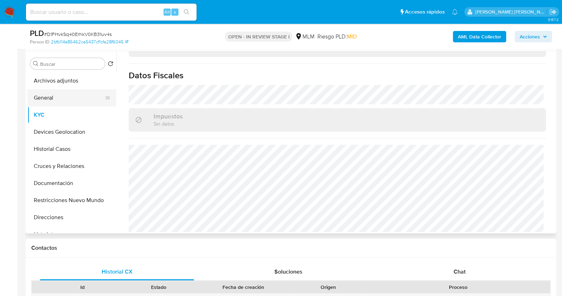
click at [66, 102] on button "General" at bounding box center [68, 97] width 83 height 17
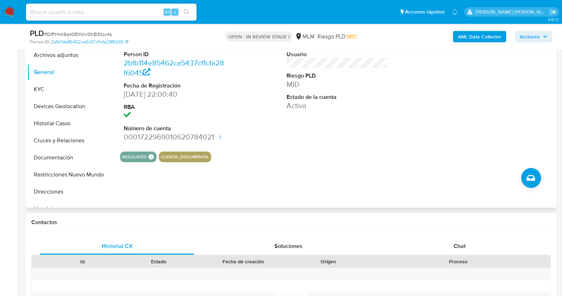
scroll to position [178, 0]
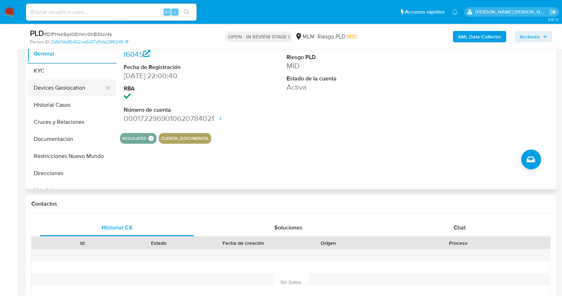
click at [79, 84] on button "Devices Geolocation" at bounding box center [68, 87] width 83 height 17
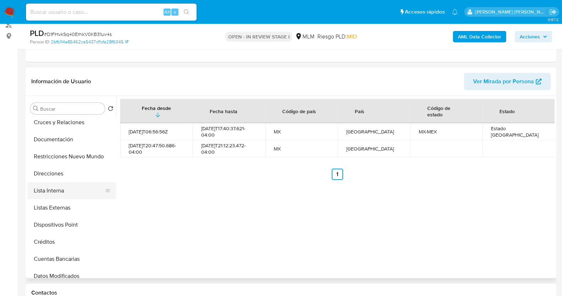
scroll to position [133, 0]
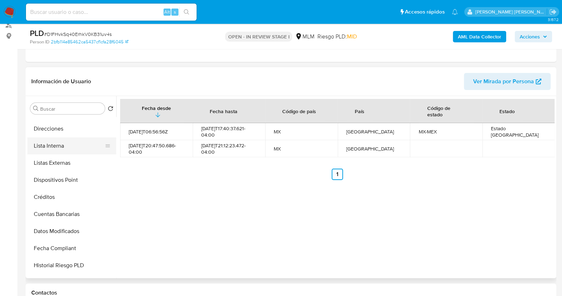
click at [68, 148] on button "Lista Interna" at bounding box center [68, 145] width 83 height 17
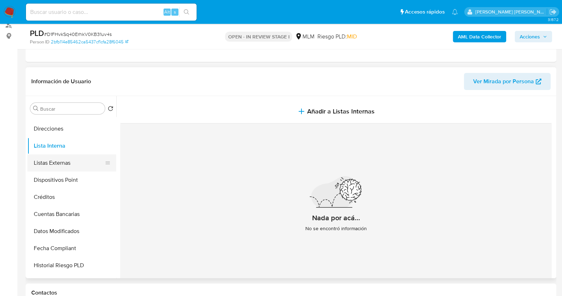
click at [65, 166] on button "Listas Externas" at bounding box center [68, 162] width 83 height 17
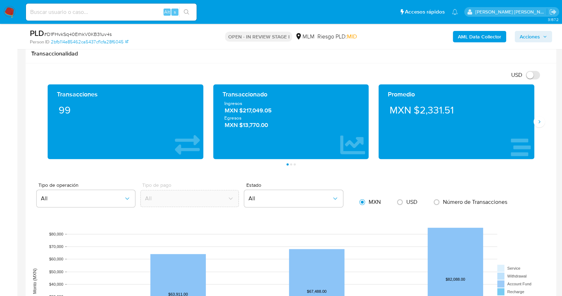
scroll to position [510, 0]
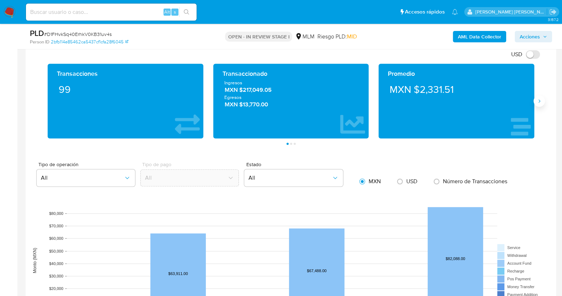
click at [539, 102] on icon "Siguiente" at bounding box center [540, 101] width 6 height 6
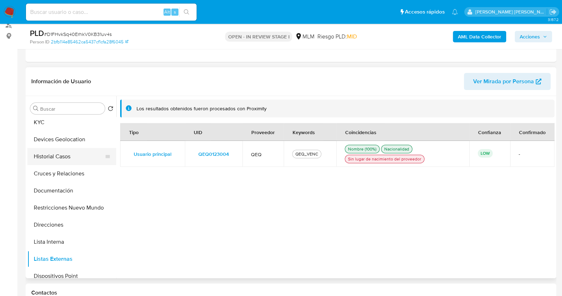
scroll to position [0, 0]
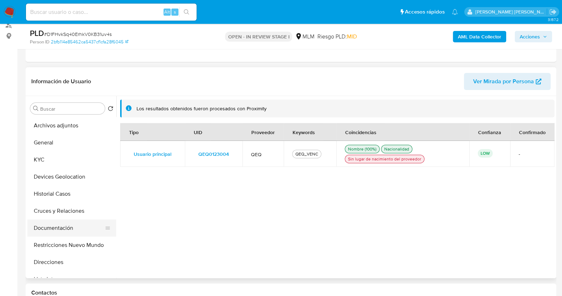
click at [64, 231] on button "Documentación" at bounding box center [68, 227] width 83 height 17
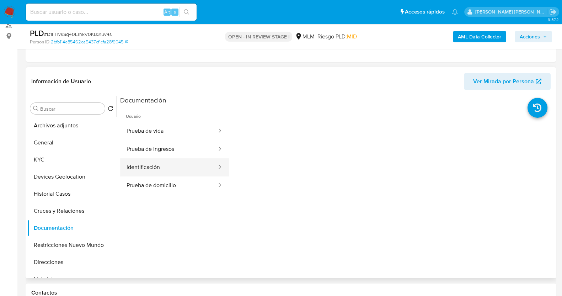
click at [177, 168] on button "Identificación" at bounding box center [168, 167] width 97 height 18
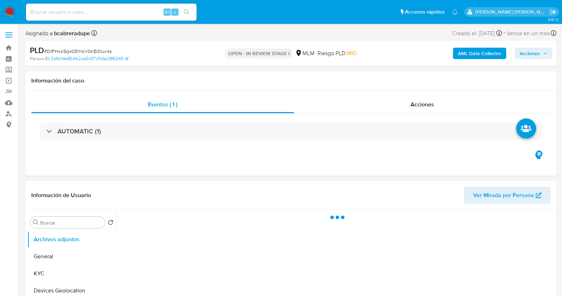
select select "10"
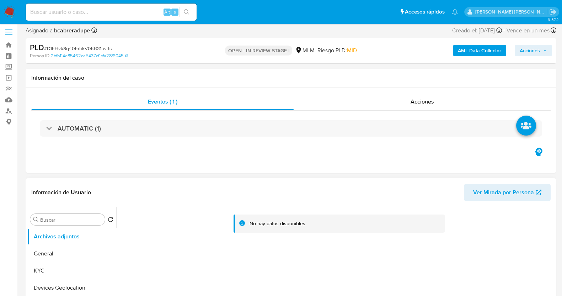
scroll to position [178, 0]
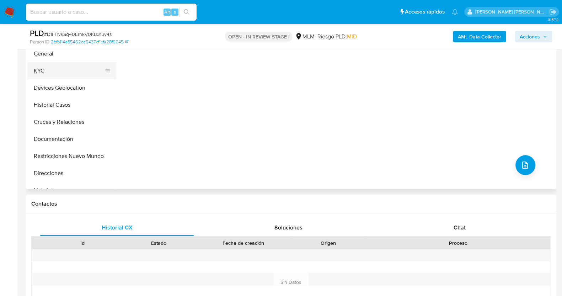
drag, startPoint x: 48, startPoint y: 71, endPoint x: 71, endPoint y: 73, distance: 23.3
click at [48, 70] on button "KYC" at bounding box center [68, 70] width 83 height 17
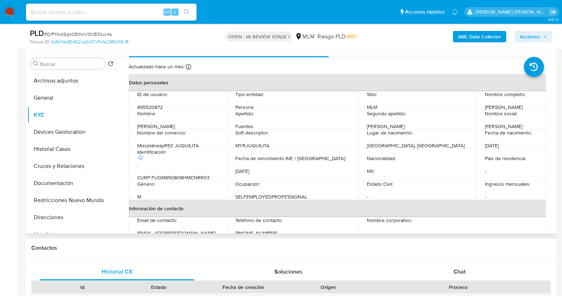
scroll to position [0, 0]
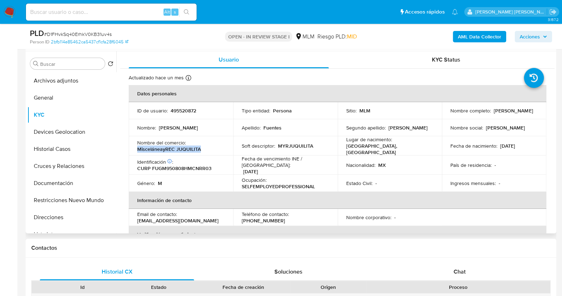
drag, startPoint x: 141, startPoint y: 148, endPoint x: 220, endPoint y: 148, distance: 78.6
click at [220, 148] on div "Nombre del comercio : MisceláneayREC JUQUILITA" at bounding box center [181, 145] width 88 height 13
copy p "MisceláneayREC JUQUILITA"
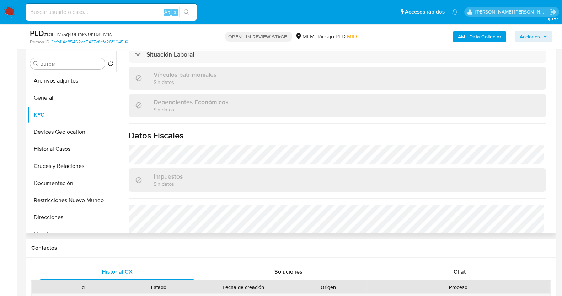
scroll to position [440, 0]
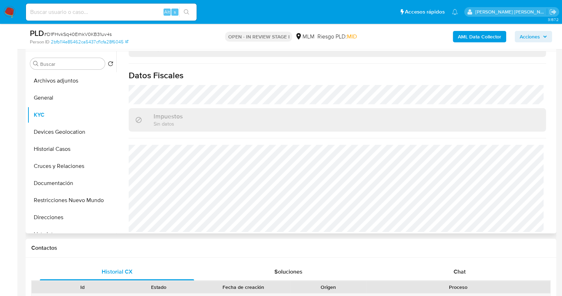
drag, startPoint x: 58, startPoint y: 216, endPoint x: 124, endPoint y: 183, distance: 74.0
click at [59, 216] on button "Direcciones" at bounding box center [71, 217] width 89 height 17
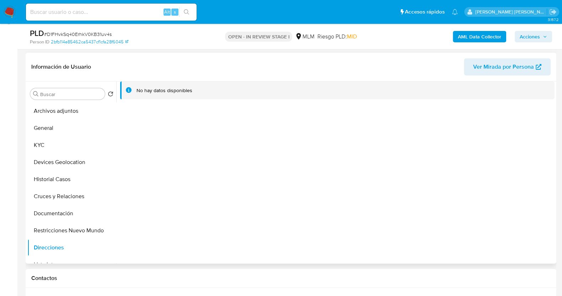
scroll to position [89, 0]
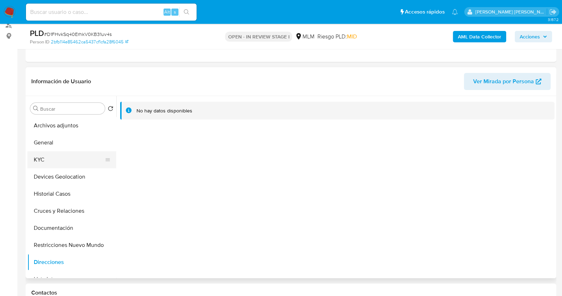
click at [51, 158] on button "KYC" at bounding box center [68, 159] width 83 height 17
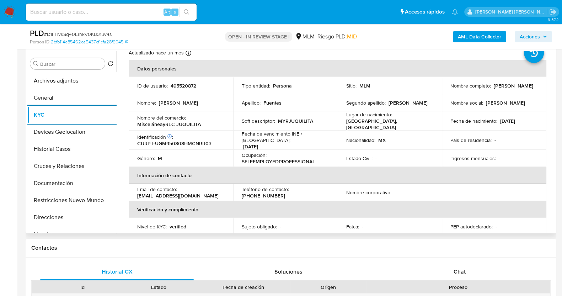
scroll to position [44, 0]
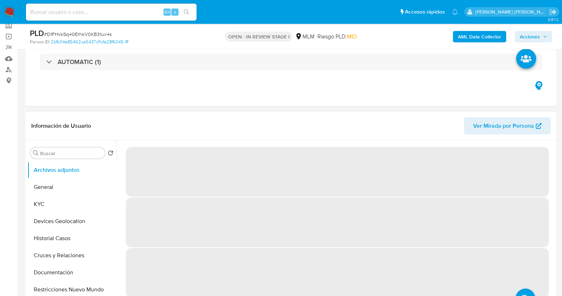
select select "10"
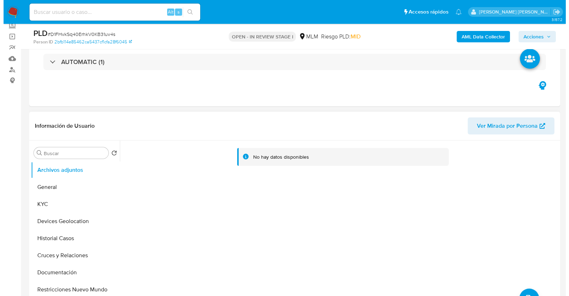
scroll to position [89, 0]
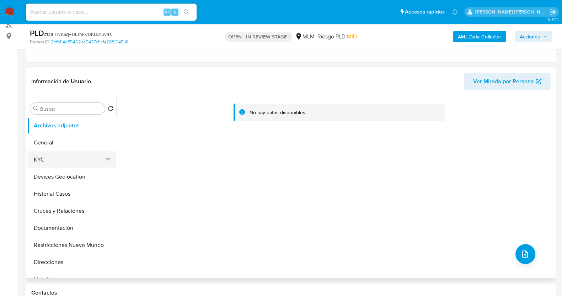
click at [74, 163] on button "KYC" at bounding box center [68, 159] width 83 height 17
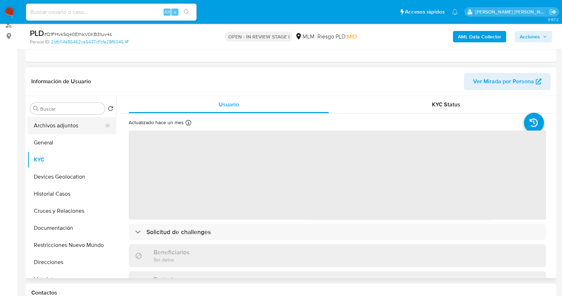
click at [64, 125] on button "Archivos adjuntos" at bounding box center [68, 125] width 83 height 17
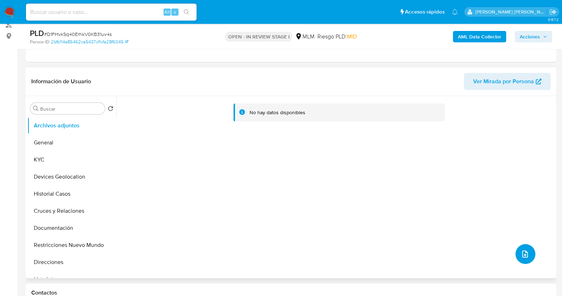
click at [528, 252] on button "upload-file" at bounding box center [526, 254] width 20 height 20
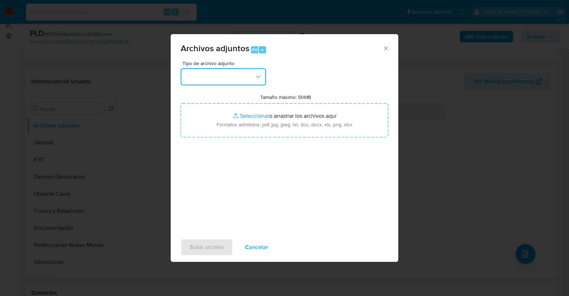
click at [233, 75] on button "button" at bounding box center [223, 76] width 85 height 17
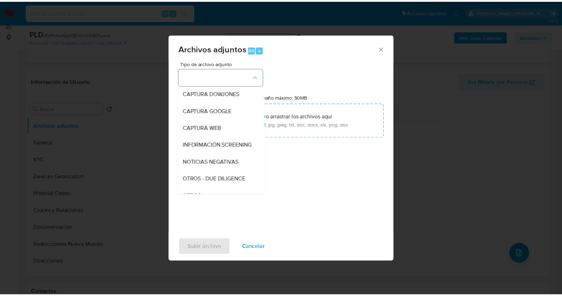
scroll to position [37, 0]
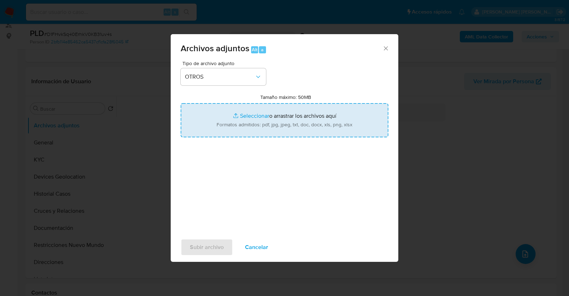
type input "C:\fakepath\495520872_MAURICIO FUENTES_AGO2025.pdf"
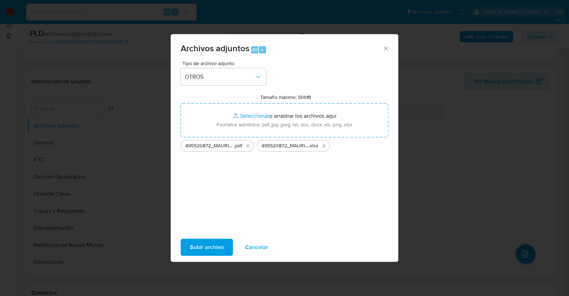
click at [216, 248] on span "Subir archivo" at bounding box center [207, 247] width 34 height 16
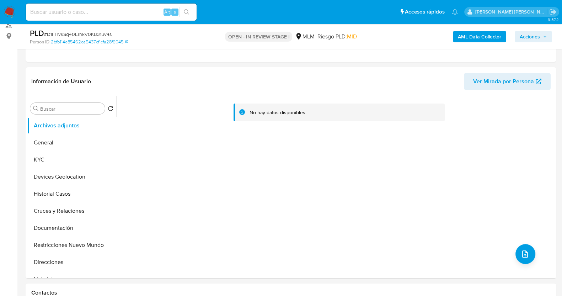
click at [88, 35] on span "# D1FHvkSq40ErhkV0KB31uv4s" at bounding box center [78, 34] width 68 height 7
copy span "D1FHvkSq40ErhkV0KB31uv4s"
click at [533, 35] on span "Acciones" at bounding box center [530, 36] width 20 height 11
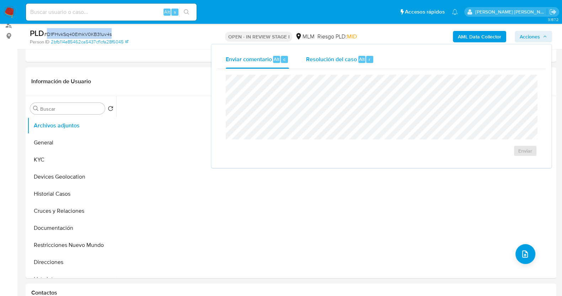
click at [338, 61] on span "Resolución del caso" at bounding box center [331, 59] width 51 height 8
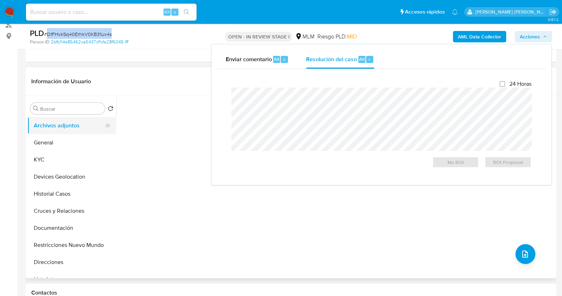
click at [70, 128] on button "Archivos adjuntos" at bounding box center [68, 125] width 83 height 17
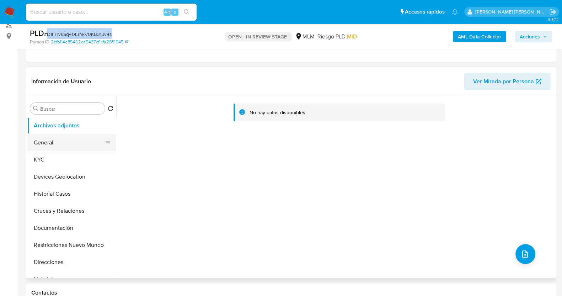
click at [62, 142] on button "General" at bounding box center [68, 142] width 83 height 17
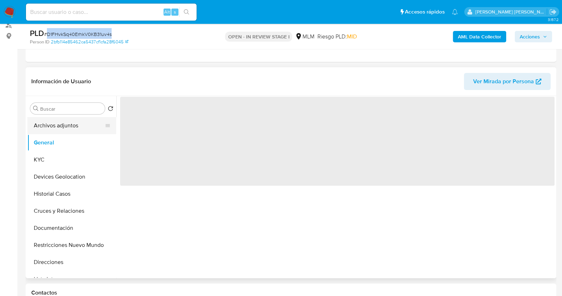
click at [64, 124] on button "Archivos adjuntos" at bounding box center [68, 125] width 83 height 17
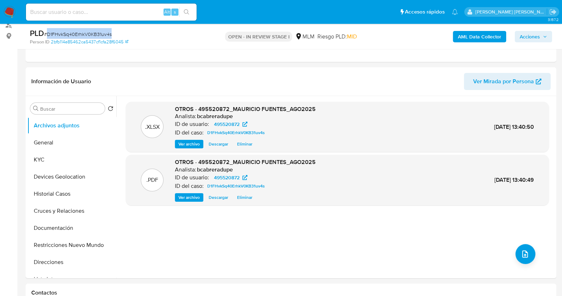
click at [531, 36] on span "Acciones" at bounding box center [530, 36] width 20 height 11
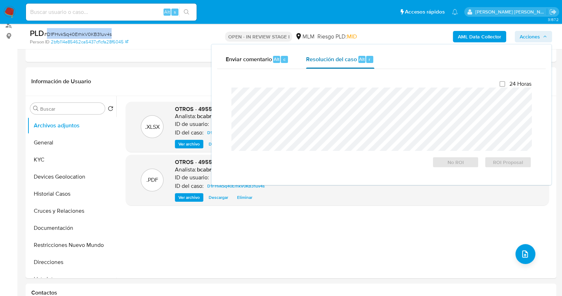
click at [343, 58] on span "Resolución del caso" at bounding box center [331, 59] width 51 height 8
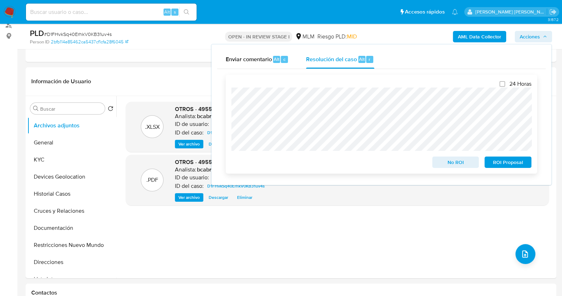
click at [451, 165] on span "No ROI" at bounding box center [456, 162] width 37 height 10
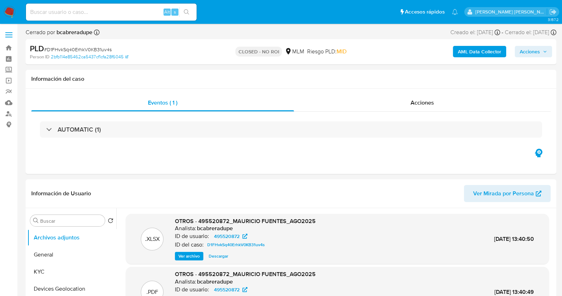
select select "10"
